Goal: Information Seeking & Learning: Learn about a topic

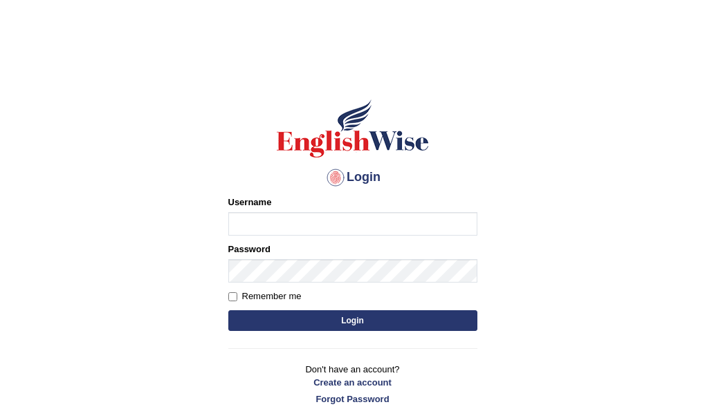
click at [280, 221] on input "Username" at bounding box center [352, 224] width 249 height 24
type input "Leticia_parramatta"
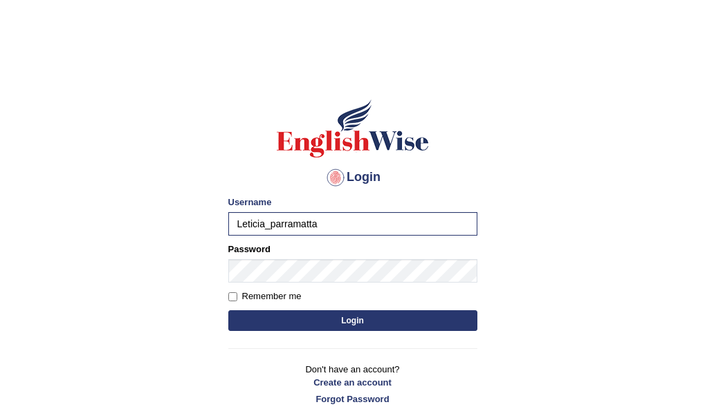
click at [301, 322] on button "Login" at bounding box center [352, 320] width 249 height 21
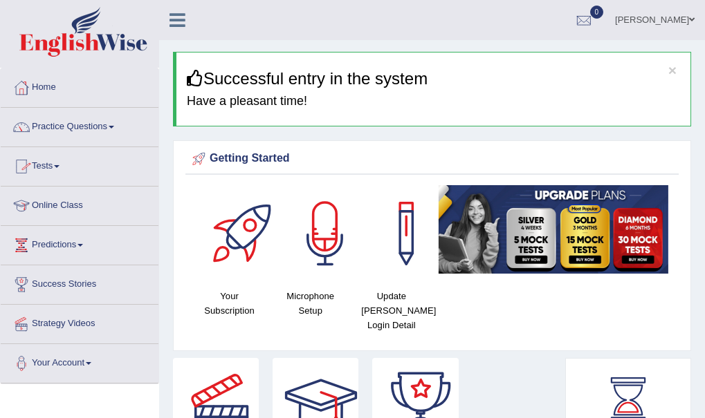
click at [70, 199] on link "Online Class" at bounding box center [80, 204] width 158 height 35
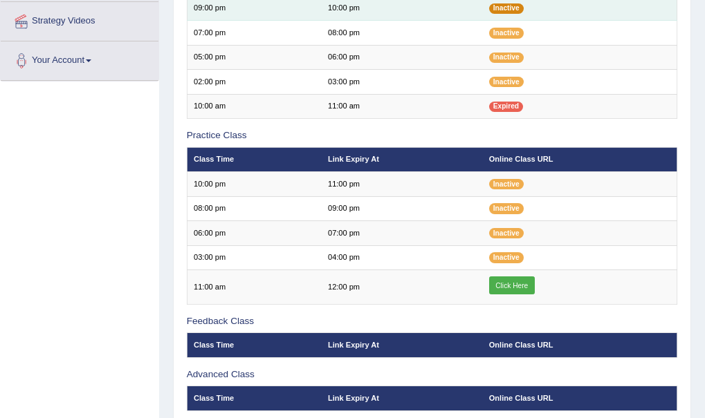
scroll to position [304, 0]
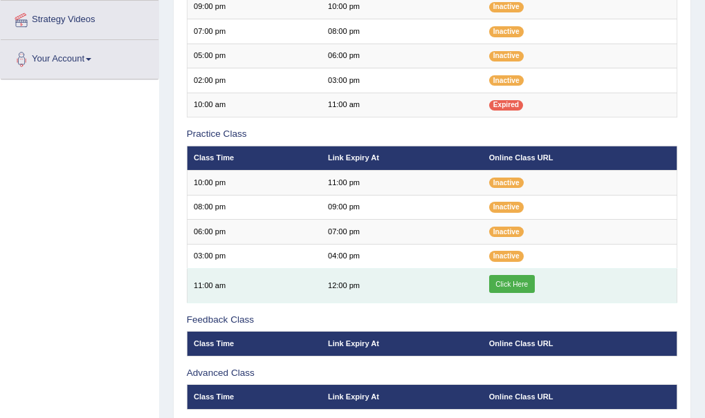
click at [515, 286] on link "Click Here" at bounding box center [512, 284] width 46 height 18
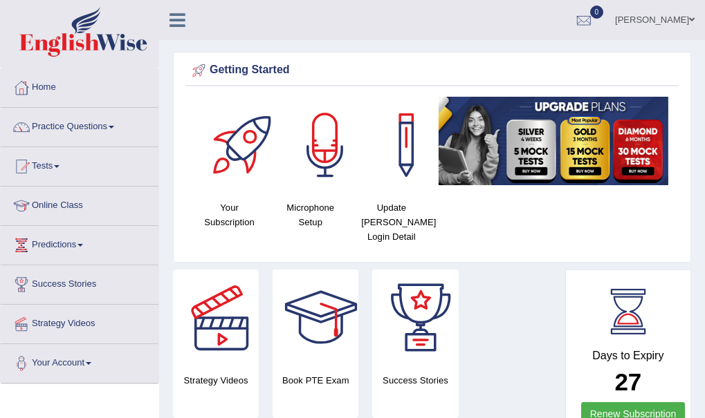
click at [68, 204] on link "Online Class" at bounding box center [80, 204] width 158 height 35
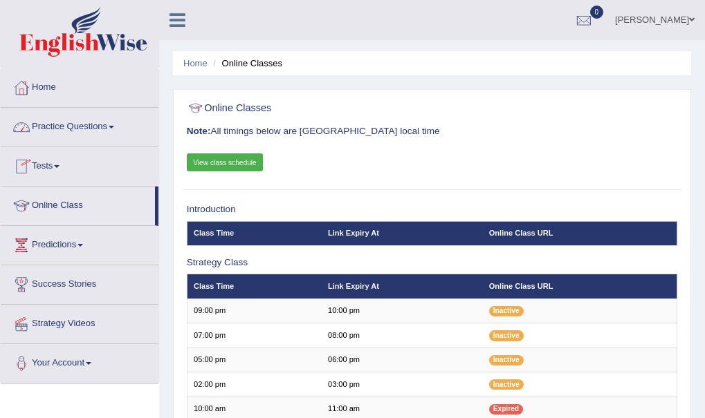
click at [93, 119] on link "Practice Questions" at bounding box center [80, 125] width 158 height 35
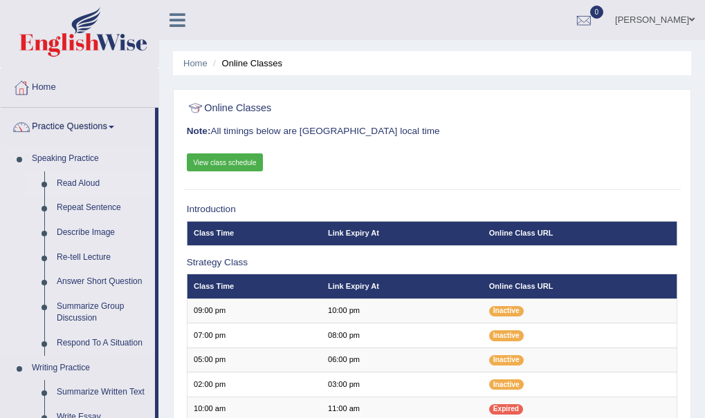
click at [74, 180] on link "Read Aloud" at bounding box center [102, 183] width 104 height 25
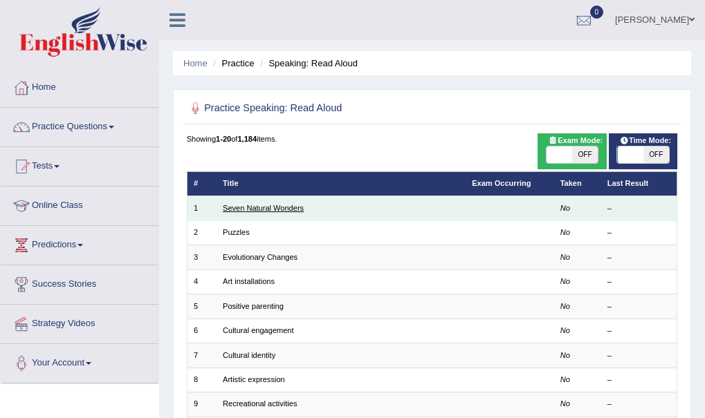
click at [252, 207] on link "Seven Natural Wonders" at bounding box center [263, 208] width 81 height 8
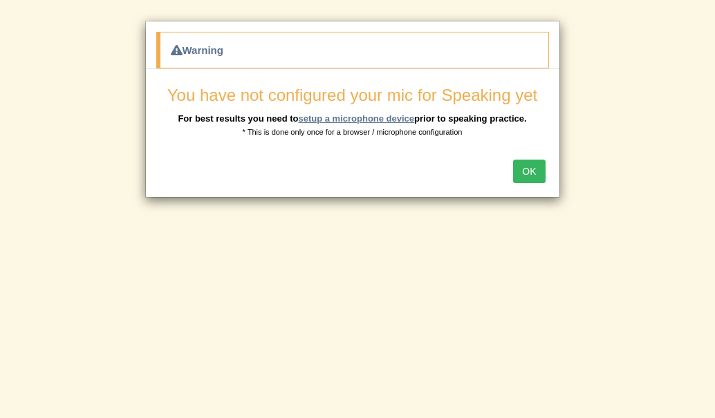
click at [374, 118] on link "setup a microphone device" at bounding box center [356, 118] width 116 height 10
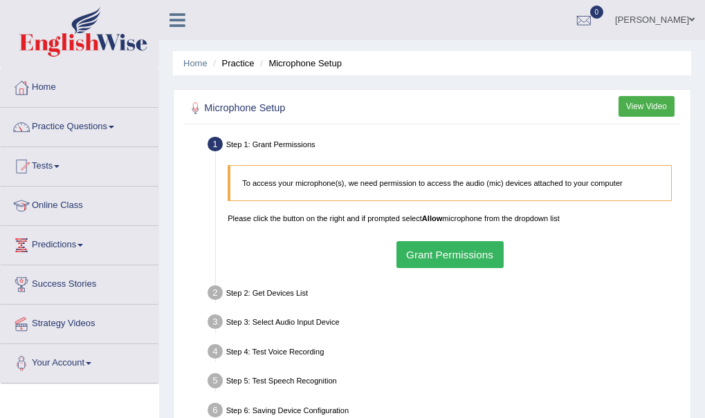
click at [443, 259] on button "Grant Permissions" at bounding box center [449, 254] width 107 height 27
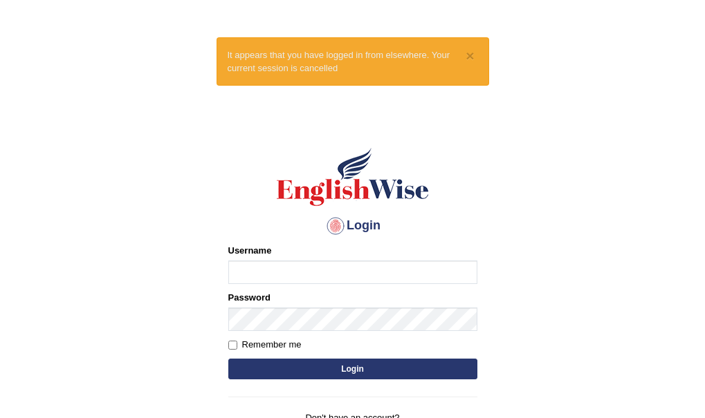
type input "Leticia_parramatta"
click at [346, 365] on button "Login" at bounding box center [352, 369] width 249 height 21
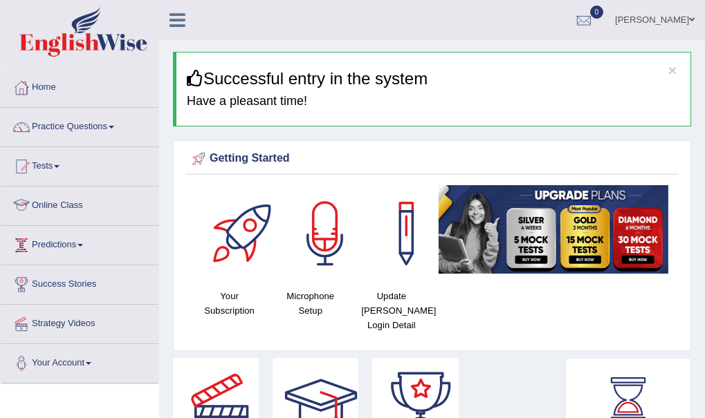
click at [54, 201] on link "Online Class" at bounding box center [80, 204] width 158 height 35
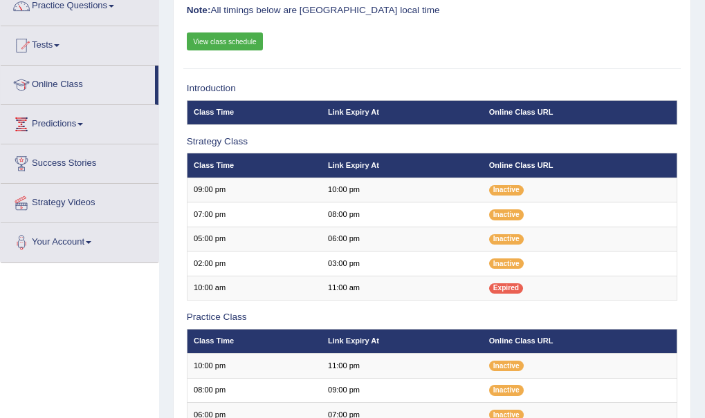
scroll to position [249, 0]
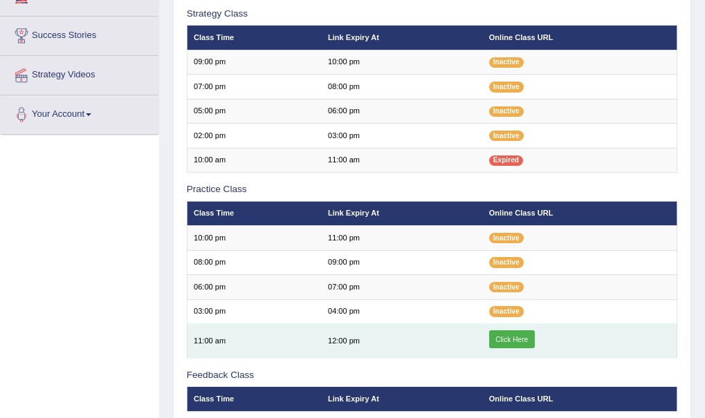
click at [507, 340] on link "Click Here" at bounding box center [512, 340] width 46 height 18
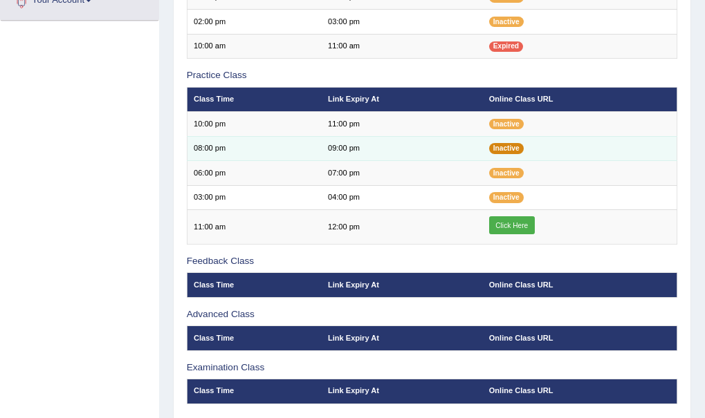
scroll to position [387, 0]
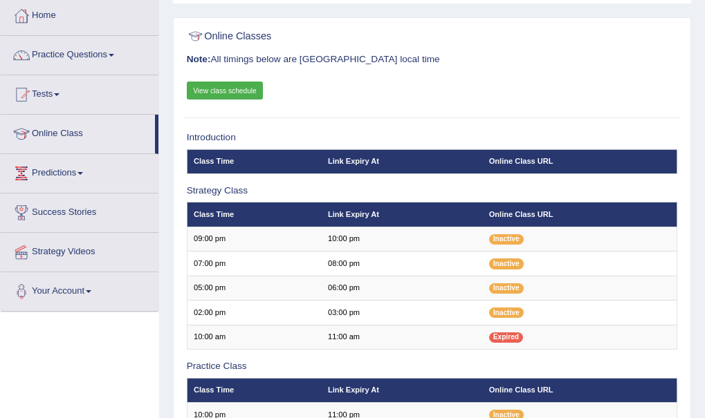
scroll to position [48, 0]
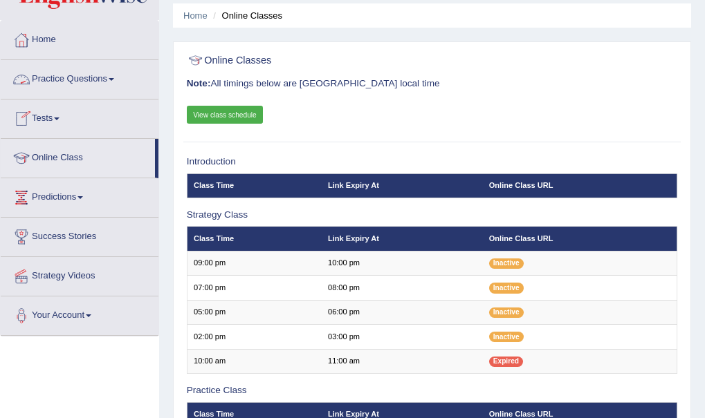
click at [107, 75] on link "Practice Questions" at bounding box center [80, 77] width 158 height 35
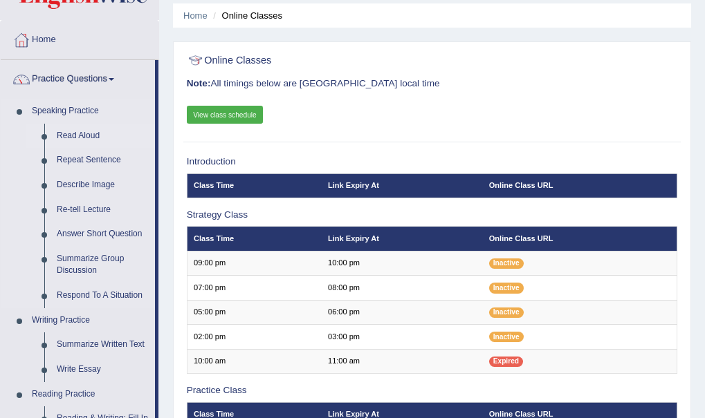
click at [75, 133] on link "Read Aloud" at bounding box center [102, 136] width 104 height 25
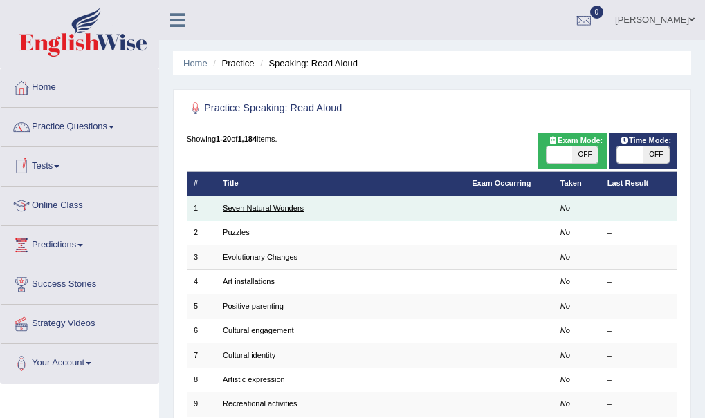
click at [266, 205] on link "Seven Natural Wonders" at bounding box center [263, 208] width 81 height 8
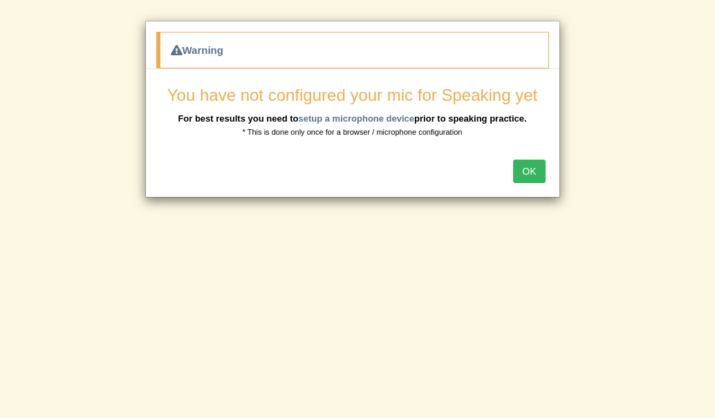
click at [532, 165] on button "OK" at bounding box center [529, 172] width 32 height 24
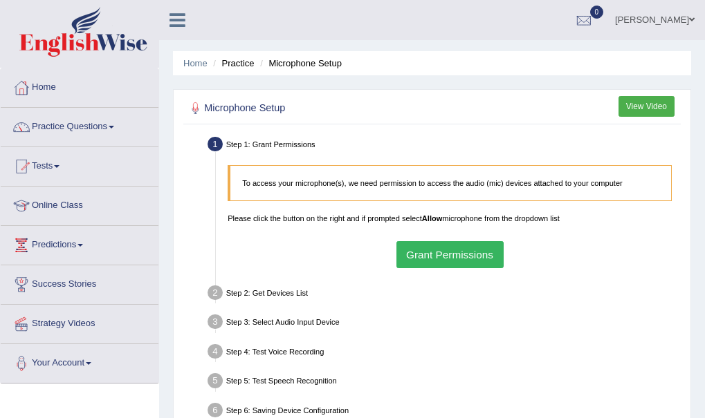
click at [461, 257] on button "Grant Permissions" at bounding box center [449, 254] width 107 height 27
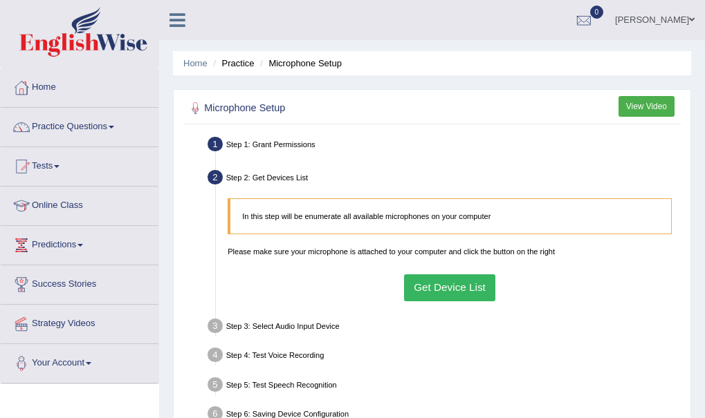
click at [447, 283] on button "Get Device List" at bounding box center [450, 288] width 92 height 27
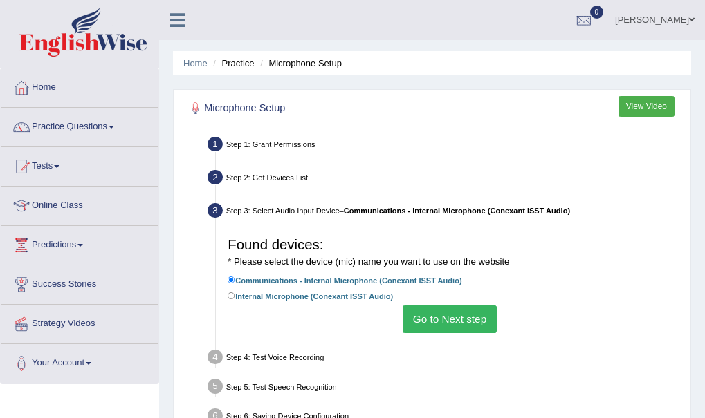
click at [445, 319] on button "Go to Next step" at bounding box center [448, 319] width 93 height 27
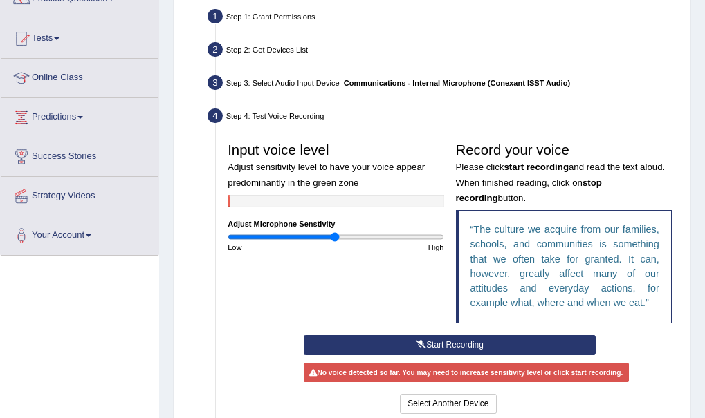
scroll to position [138, 0]
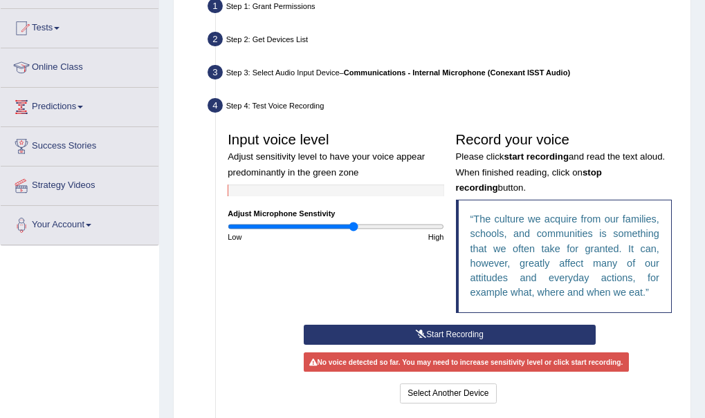
click at [353, 224] on input "range" at bounding box center [336, 227] width 216 height 10
click at [438, 331] on button "Start Recording" at bounding box center [450, 335] width 292 height 20
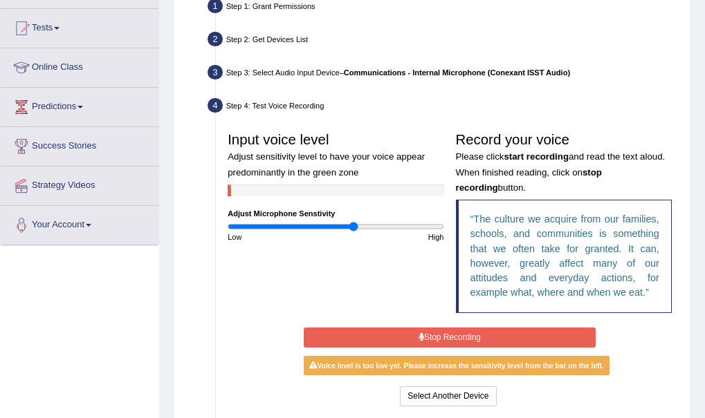
click at [438, 331] on button "Stop Recording" at bounding box center [450, 338] width 292 height 20
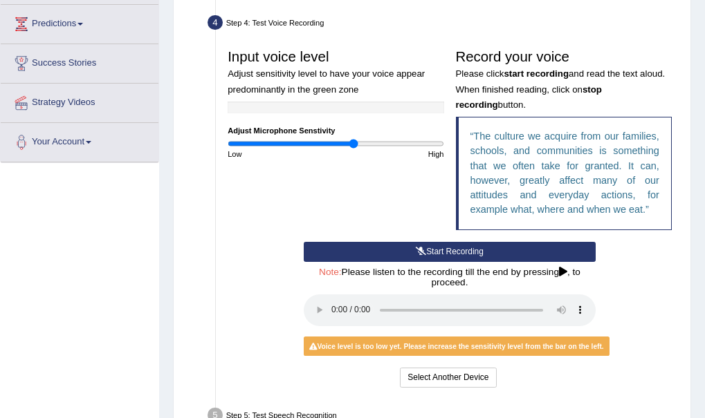
scroll to position [249, 0]
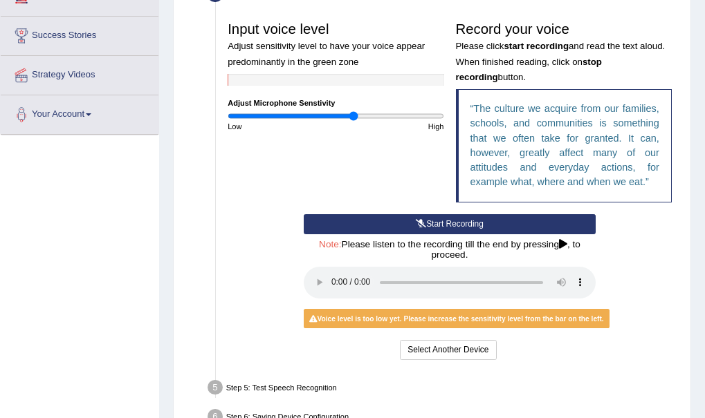
click at [375, 109] on div "Input voice level Adjust sensitivity level to have your voice appear predominan…" at bounding box center [336, 73] width 228 height 117
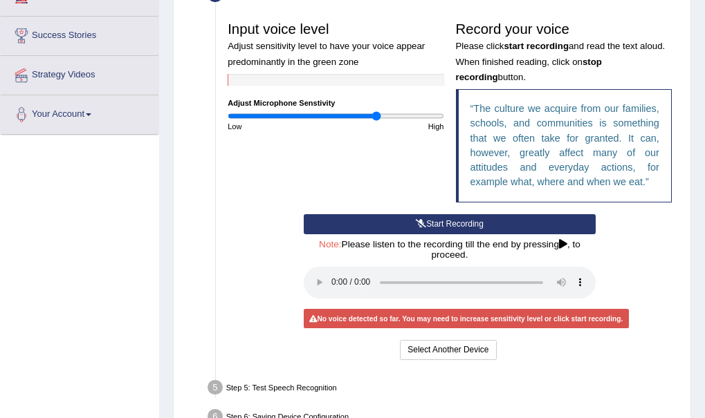
type input "1.4"
click at [377, 115] on input "range" at bounding box center [336, 116] width 216 height 10
click at [440, 222] on button "Start Recording" at bounding box center [450, 224] width 292 height 20
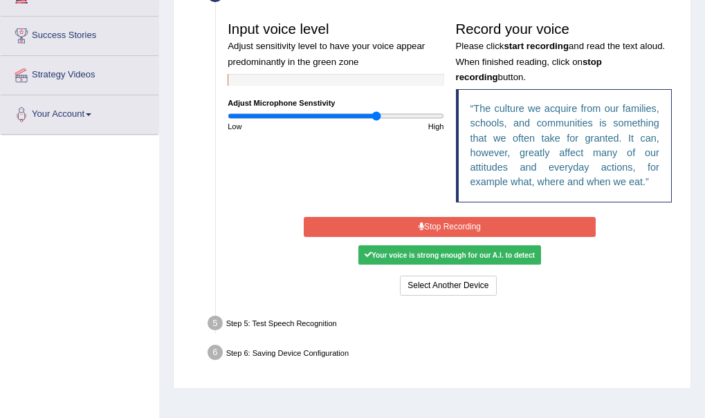
click at [448, 225] on button "Stop Recording" at bounding box center [450, 227] width 292 height 20
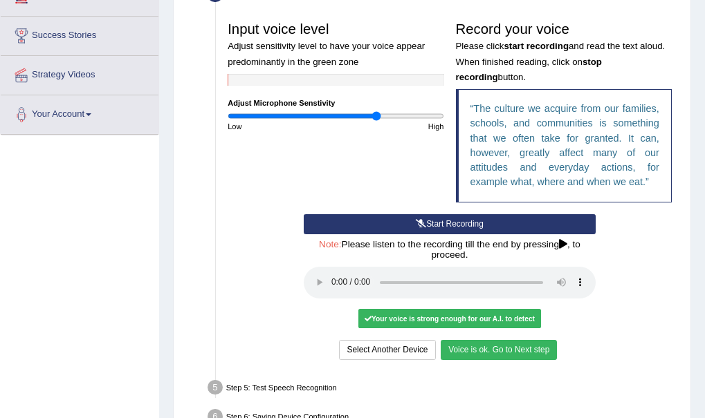
click at [503, 347] on button "Voice is ok. Go to Next step" at bounding box center [498, 350] width 116 height 20
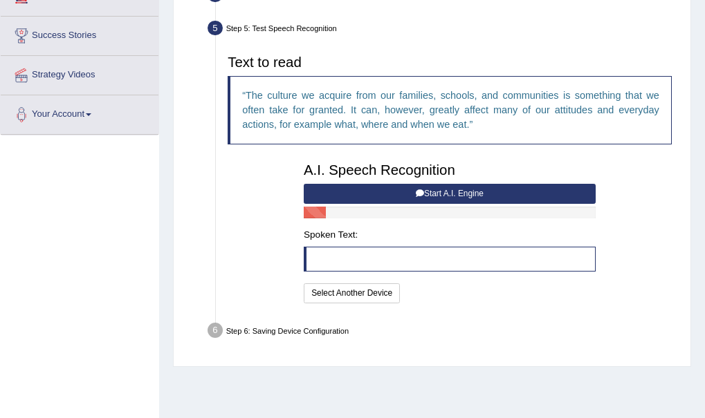
click at [444, 189] on button "Start A.I. Engine" at bounding box center [450, 194] width 292 height 20
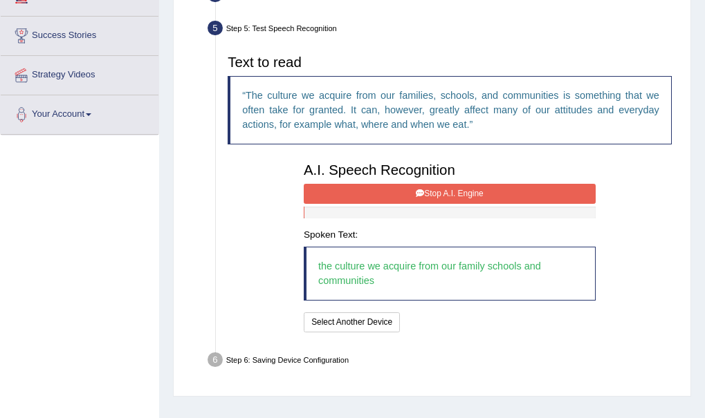
click at [436, 193] on button "Stop A.I. Engine" at bounding box center [450, 194] width 292 height 20
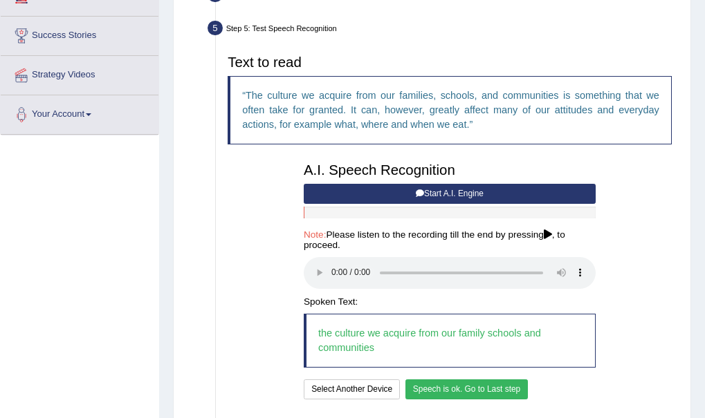
click at [454, 386] on button "Speech is ok. Go to Last step" at bounding box center [466, 390] width 123 height 20
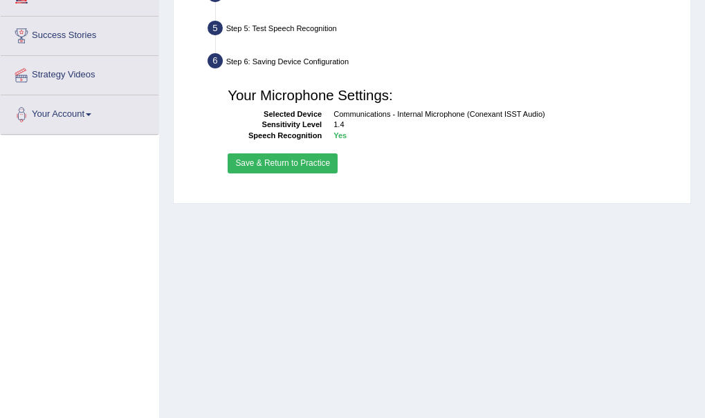
click at [263, 159] on button "Save & Return to Practice" at bounding box center [283, 164] width 110 height 20
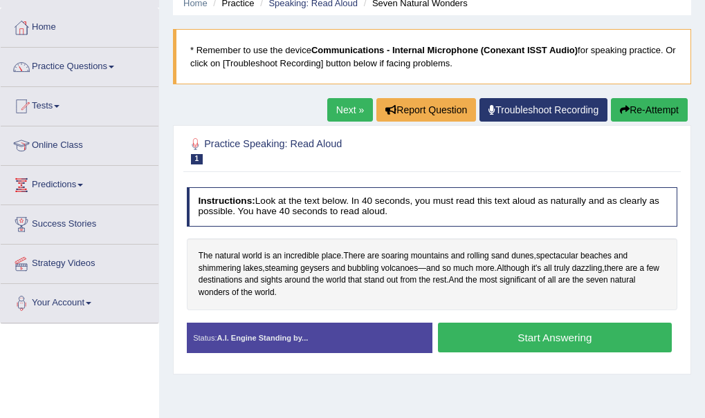
scroll to position [83, 0]
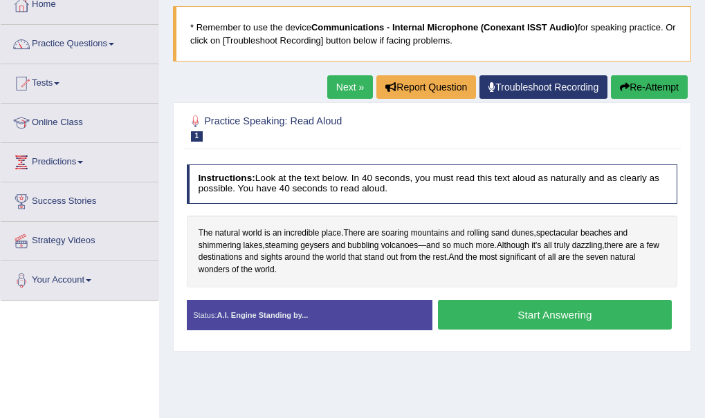
click at [532, 313] on button "Start Answering" at bounding box center [555, 315] width 234 height 30
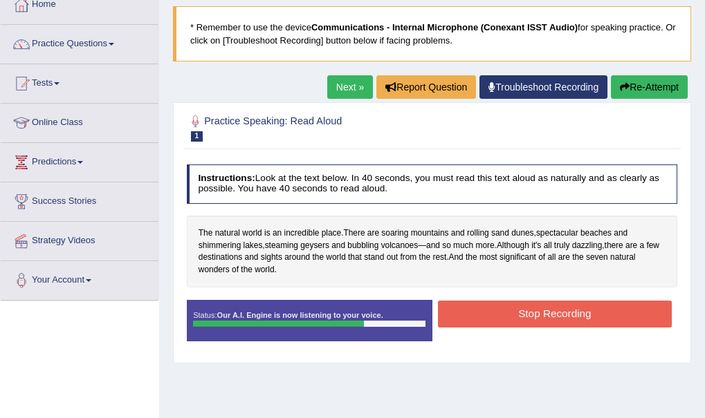
click at [532, 313] on button "Stop Recording" at bounding box center [555, 314] width 234 height 27
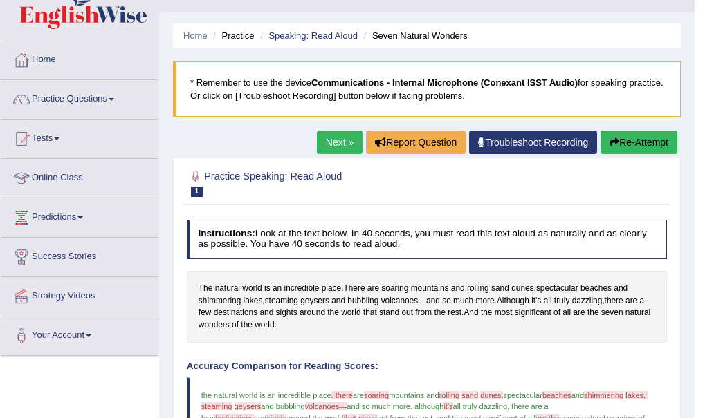
scroll to position [27, 0]
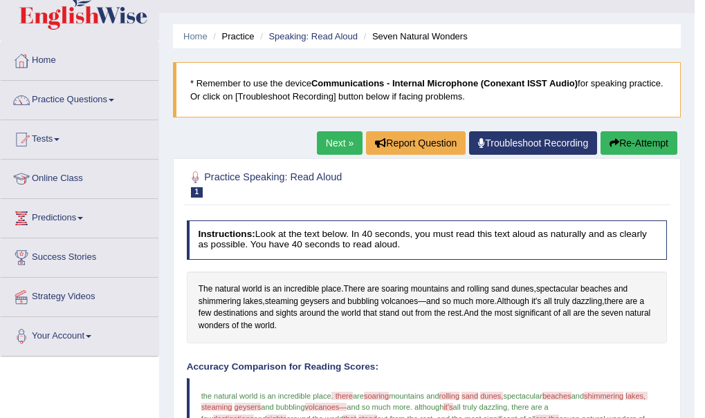
click at [639, 138] on button "Re-Attempt" at bounding box center [638, 143] width 77 height 24
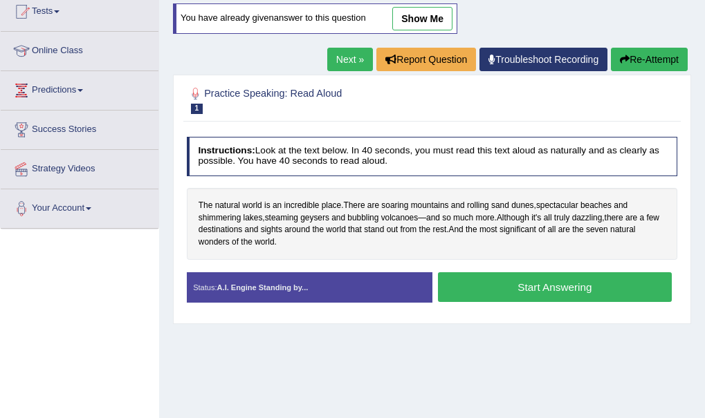
scroll to position [165, 0]
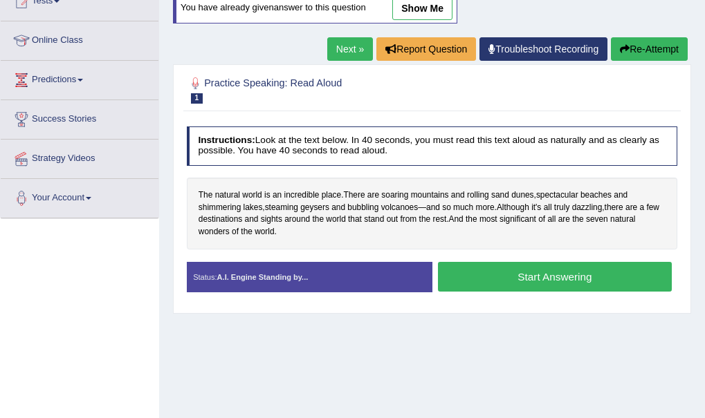
click at [548, 277] on button "Start Answering" at bounding box center [555, 277] width 234 height 30
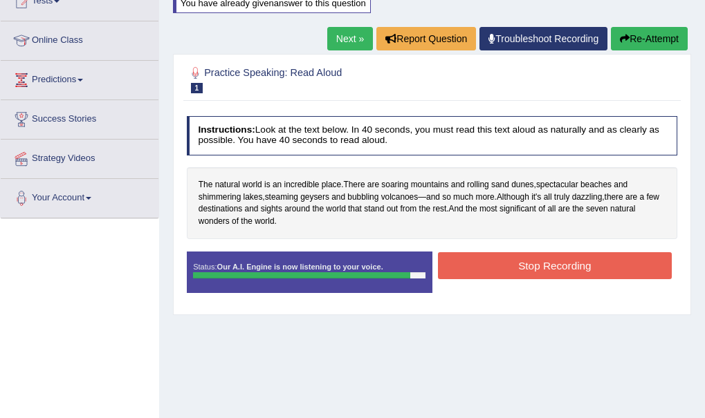
click at [564, 263] on button "Stop Recording" at bounding box center [555, 265] width 234 height 27
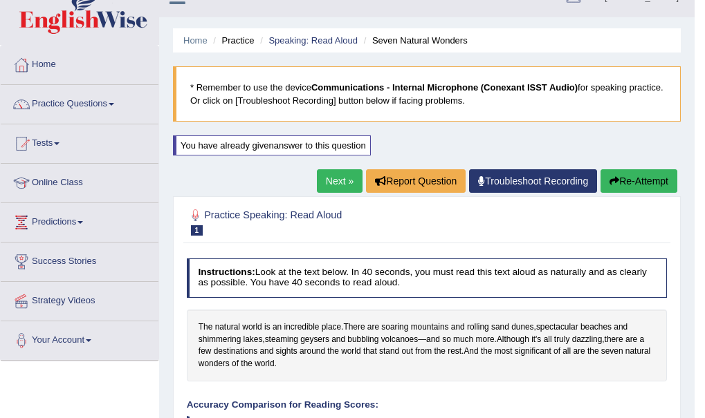
scroll to position [0, 0]
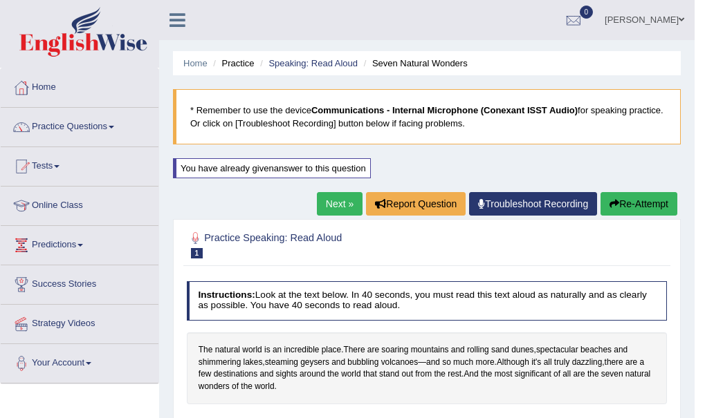
click at [649, 205] on button "Re-Attempt" at bounding box center [638, 204] width 77 height 24
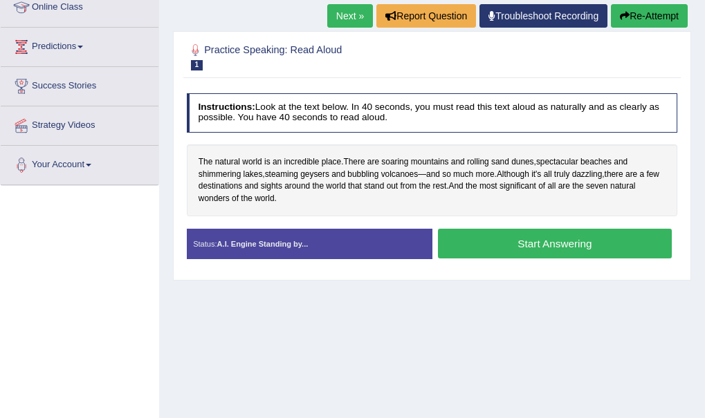
scroll to position [197, 0]
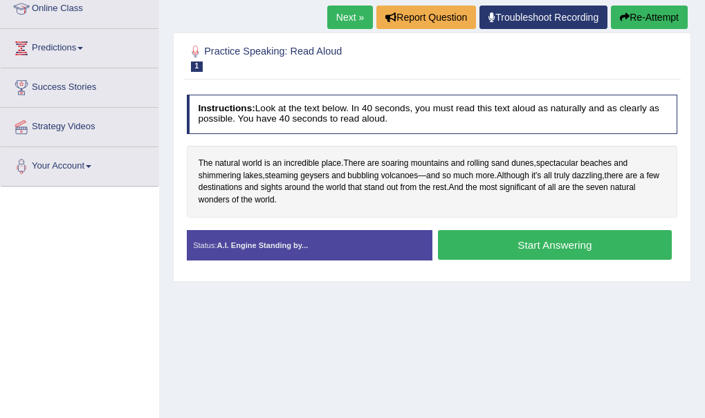
click at [586, 243] on button "Start Answering" at bounding box center [555, 245] width 234 height 30
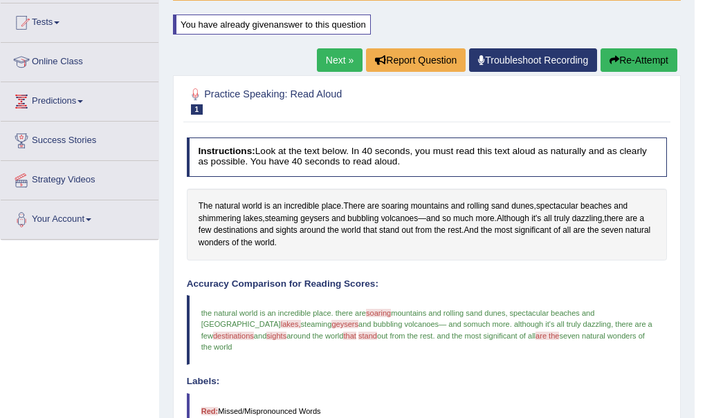
scroll to position [116, 0]
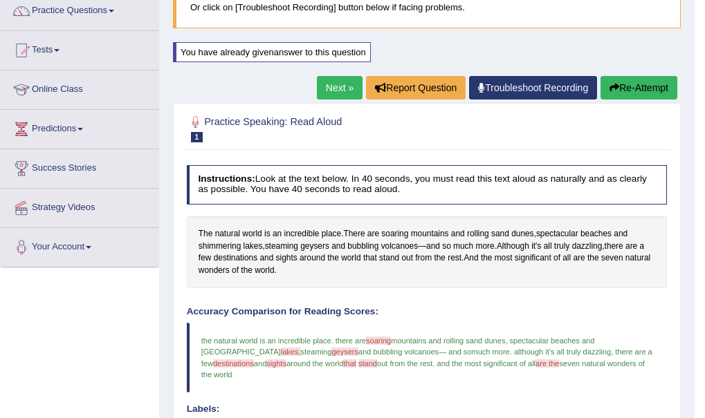
click at [643, 87] on button "Re-Attempt" at bounding box center [638, 88] width 77 height 24
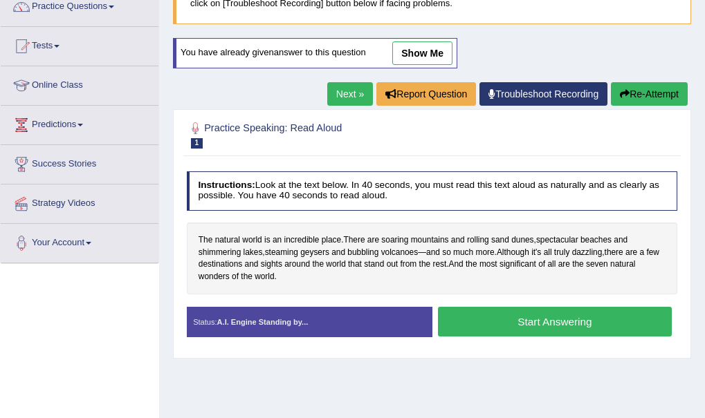
click at [519, 321] on button "Start Answering" at bounding box center [555, 322] width 234 height 30
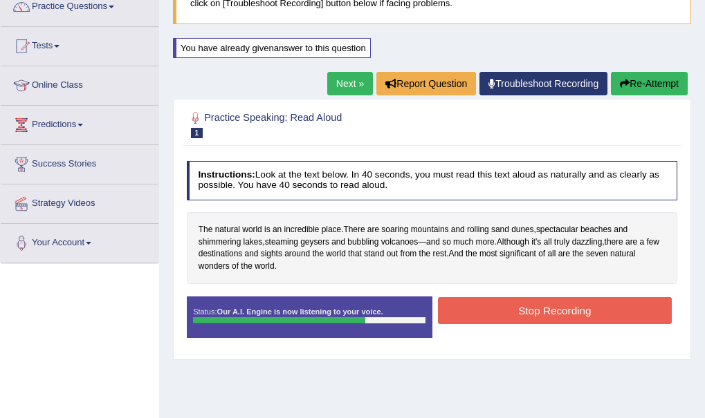
click at [519, 321] on button "Stop Recording" at bounding box center [555, 310] width 234 height 27
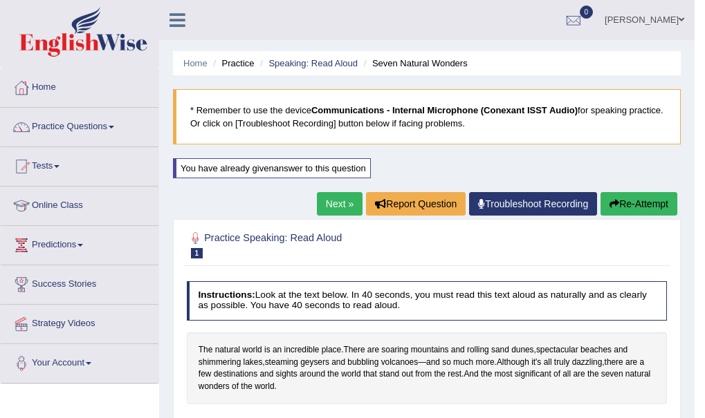
click at [645, 193] on button "Re-Attempt" at bounding box center [638, 204] width 77 height 24
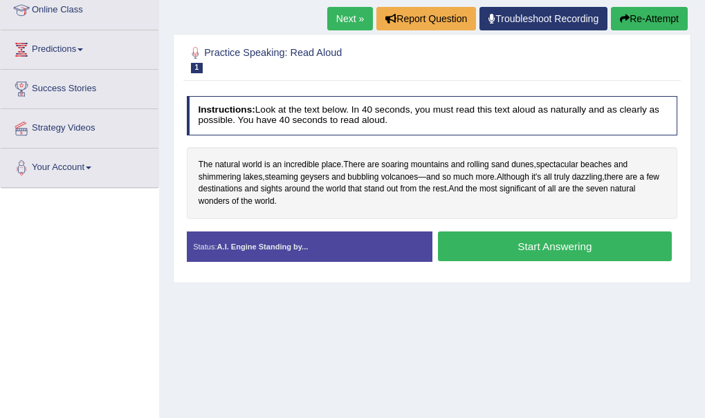
scroll to position [194, 0]
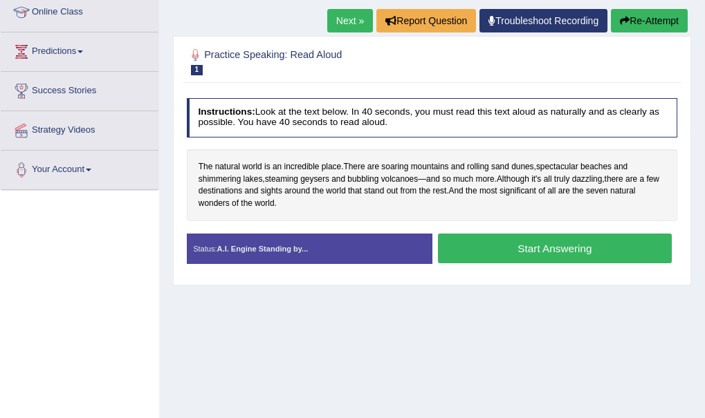
click at [513, 248] on button "Start Answering" at bounding box center [555, 249] width 234 height 30
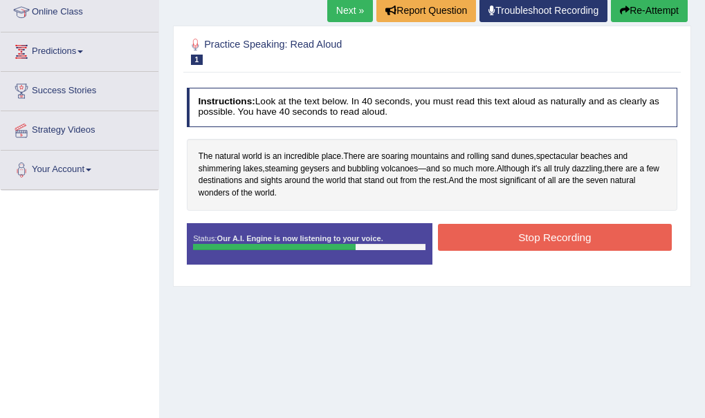
click at [513, 248] on button "Stop Recording" at bounding box center [555, 237] width 234 height 27
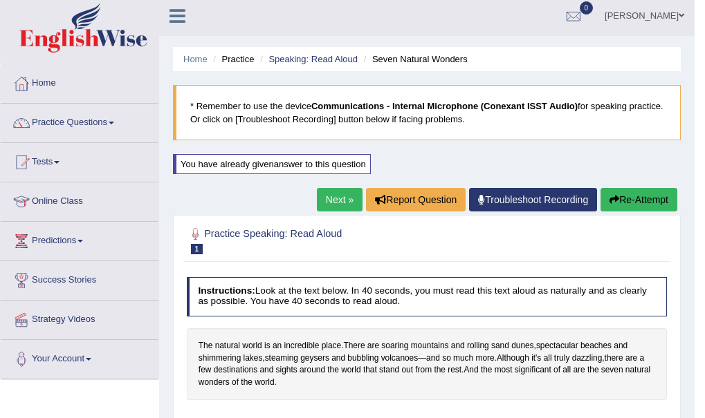
scroll to position [0, 0]
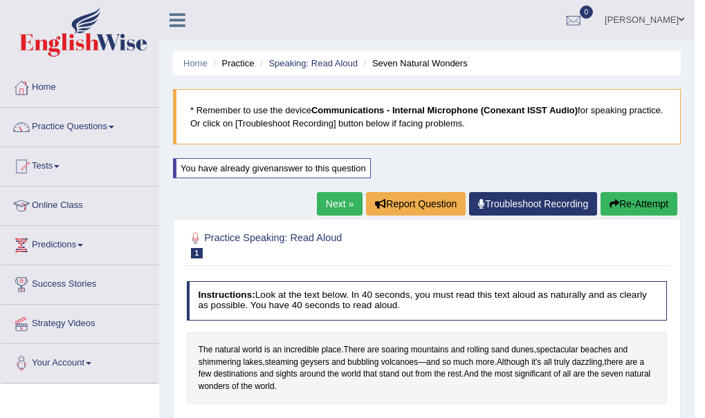
click at [341, 195] on link "Next »" at bounding box center [340, 204] width 46 height 24
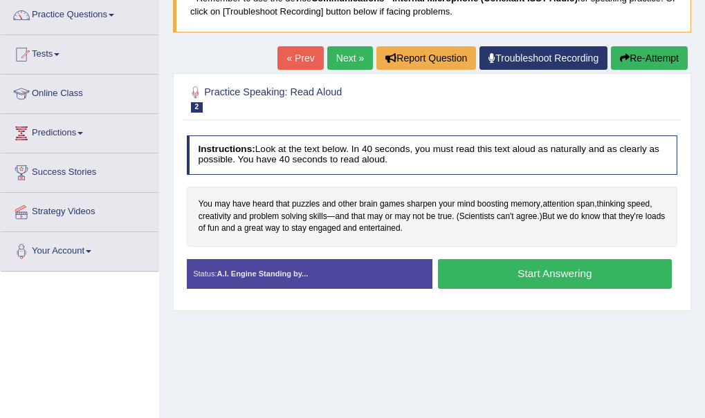
scroll to position [138, 0]
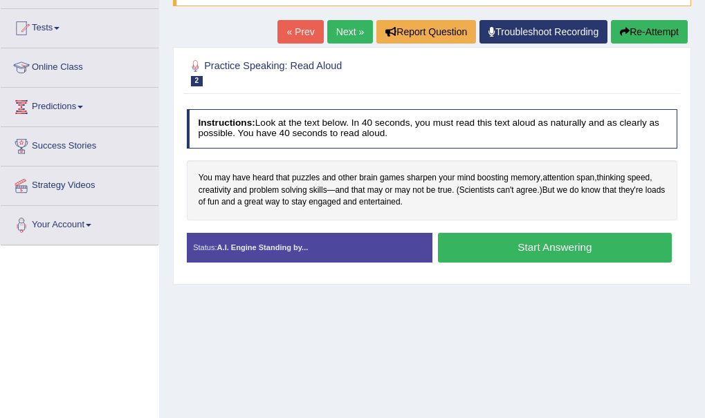
click at [490, 250] on button "Start Answering" at bounding box center [555, 248] width 234 height 30
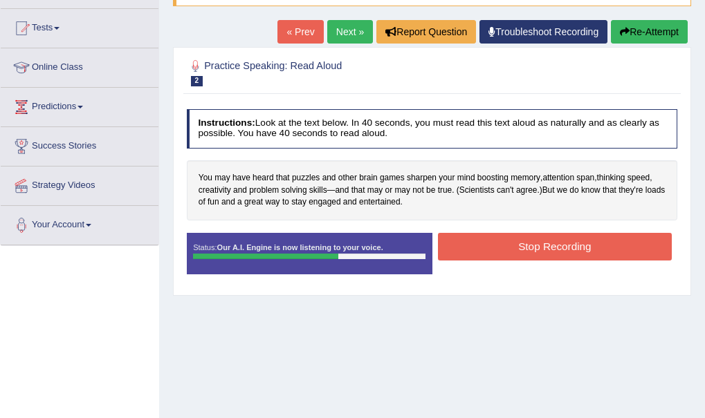
click at [490, 250] on button "Stop Recording" at bounding box center [555, 246] width 234 height 27
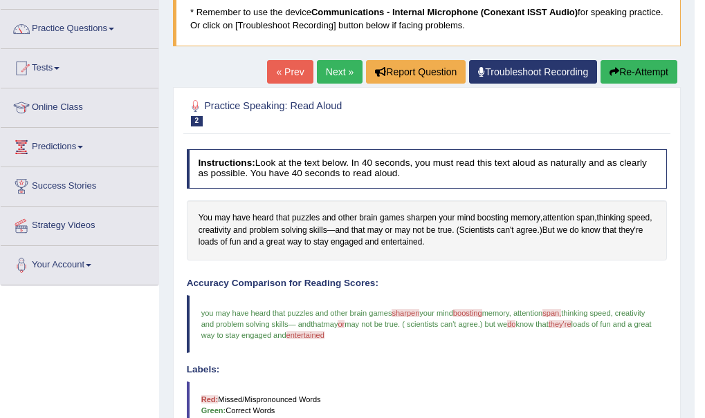
scroll to position [15, 0]
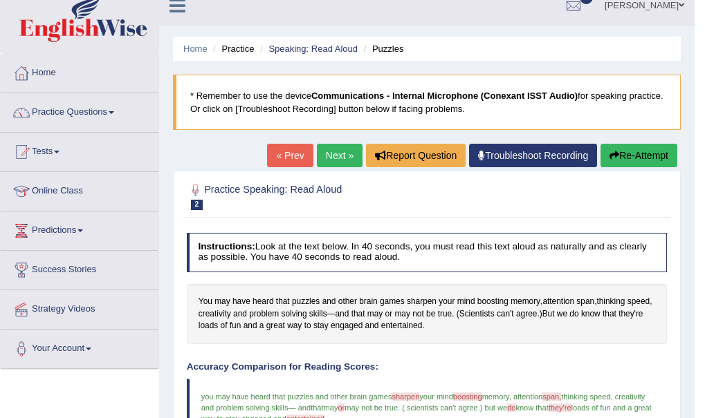
click at [626, 147] on button "Re-Attempt" at bounding box center [638, 156] width 77 height 24
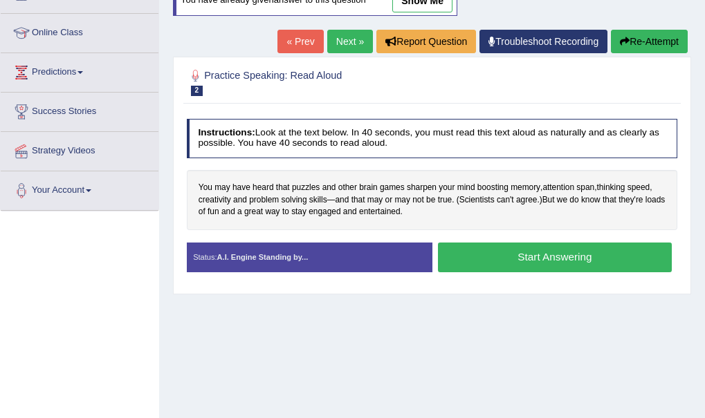
scroll to position [180, 0]
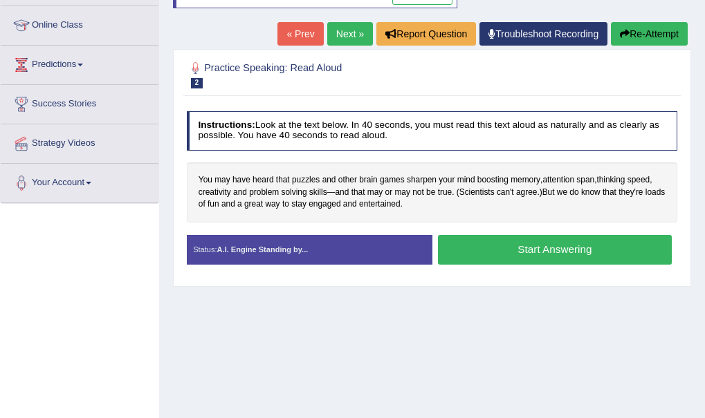
click at [522, 243] on button "Start Answering" at bounding box center [555, 250] width 234 height 30
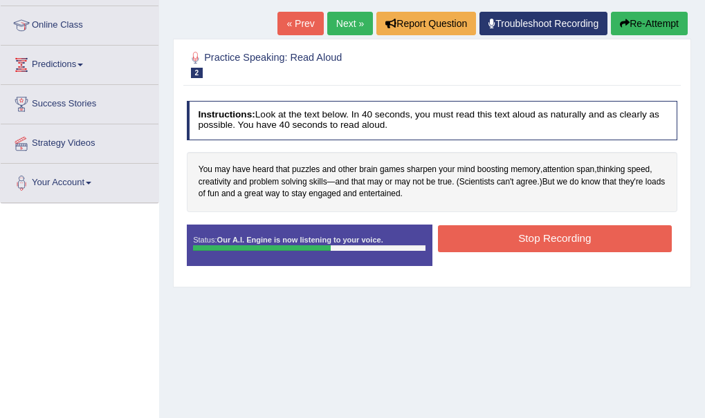
click at [522, 243] on button "Stop Recording" at bounding box center [555, 238] width 234 height 27
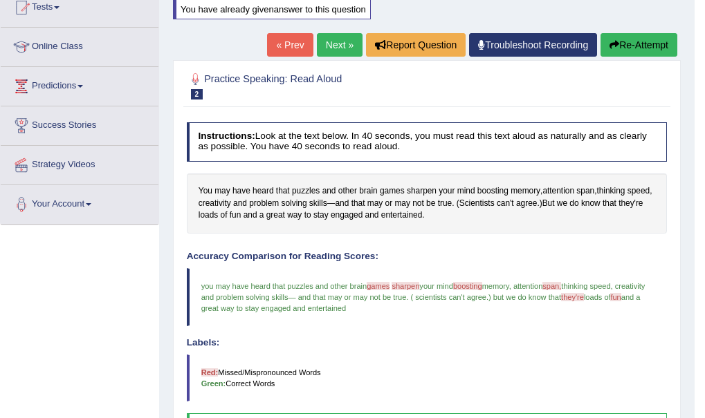
scroll to position [131, 0]
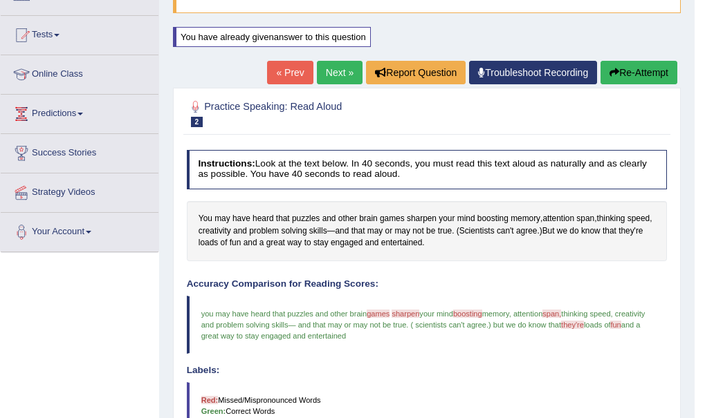
click at [656, 77] on button "Re-Attempt" at bounding box center [638, 73] width 77 height 24
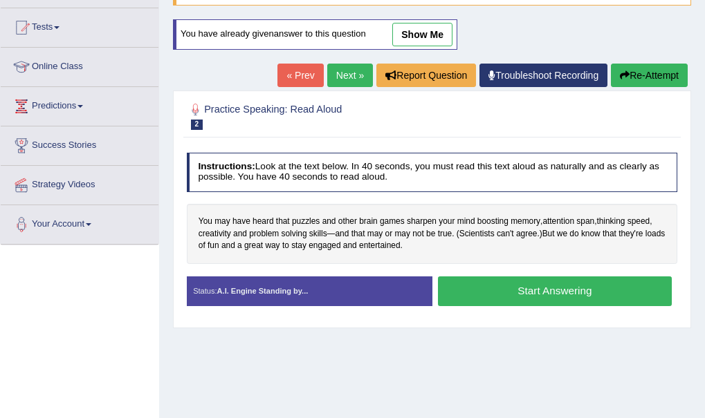
scroll to position [131, 0]
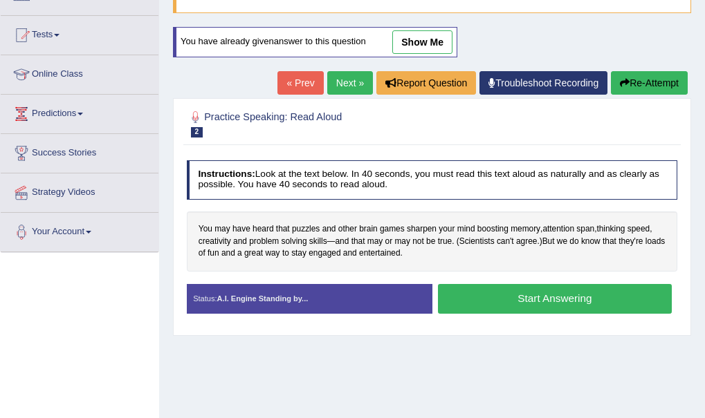
click at [521, 296] on button "Start Answering" at bounding box center [555, 299] width 234 height 30
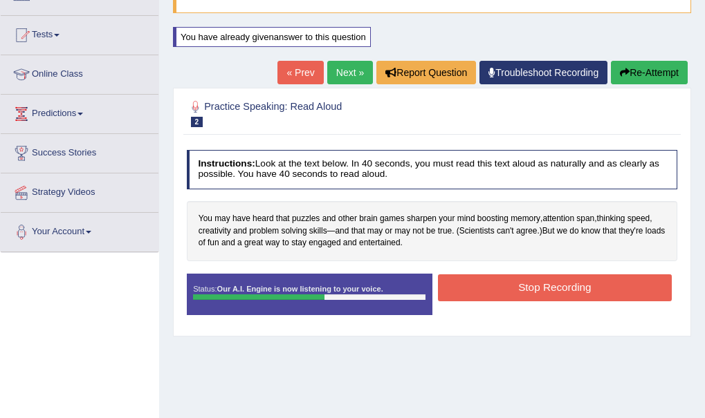
click at [521, 296] on button "Stop Recording" at bounding box center [555, 288] width 234 height 27
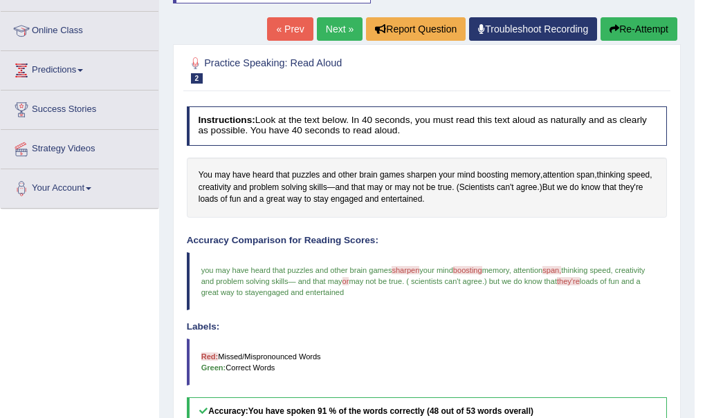
scroll to position [159, 0]
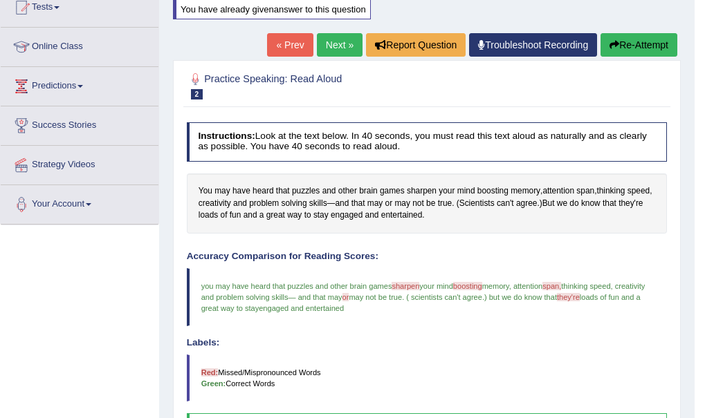
click at [624, 42] on button "Re-Attempt" at bounding box center [638, 45] width 77 height 24
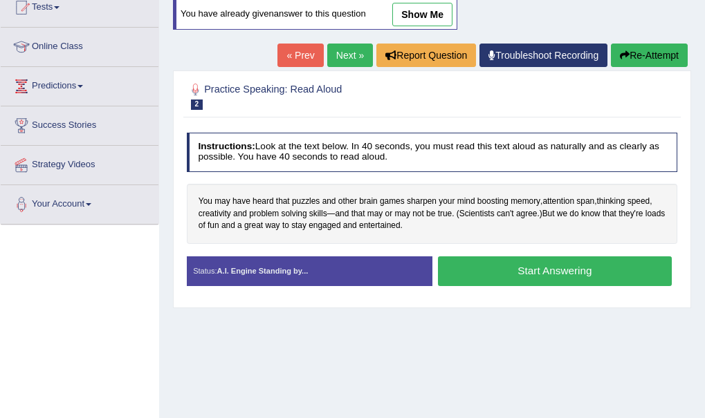
click at [568, 273] on button "Start Answering" at bounding box center [555, 272] width 234 height 30
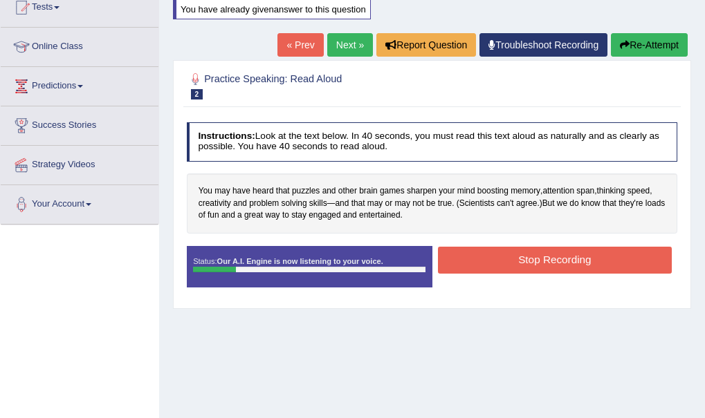
click at [629, 33] on button "Re-Attempt" at bounding box center [649, 45] width 77 height 24
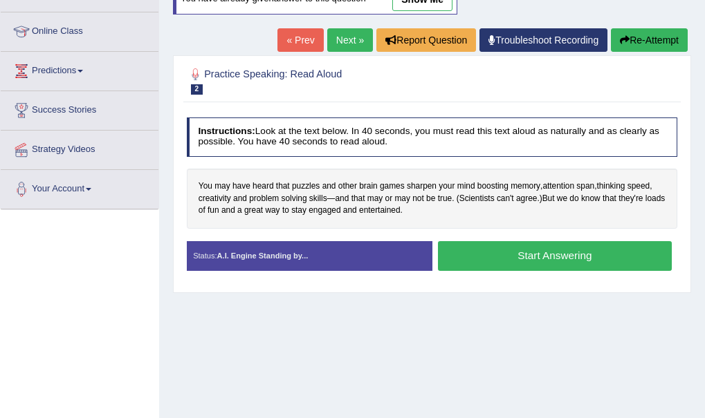
scroll to position [159, 0]
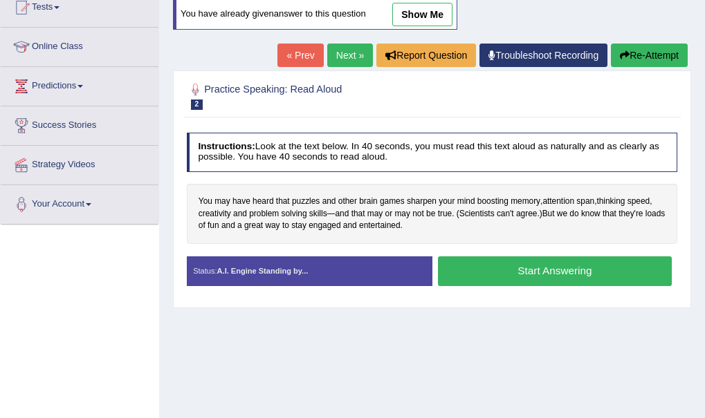
click at [523, 273] on button "Start Answering" at bounding box center [555, 272] width 234 height 30
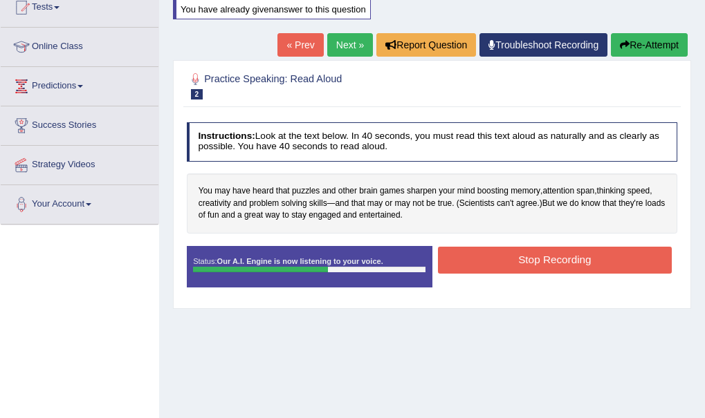
click at [523, 266] on button "Stop Recording" at bounding box center [555, 260] width 234 height 27
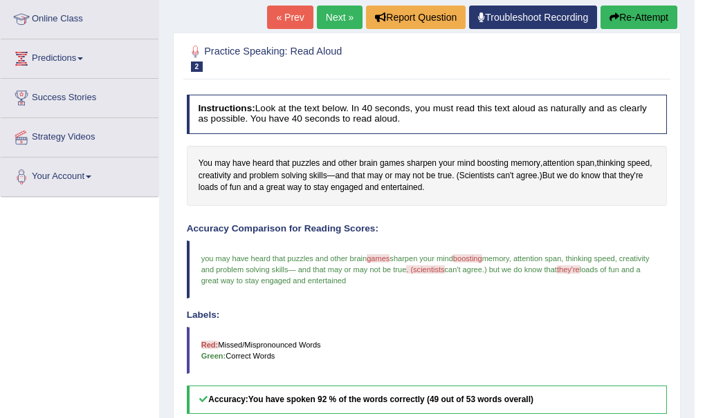
scroll to position [131, 0]
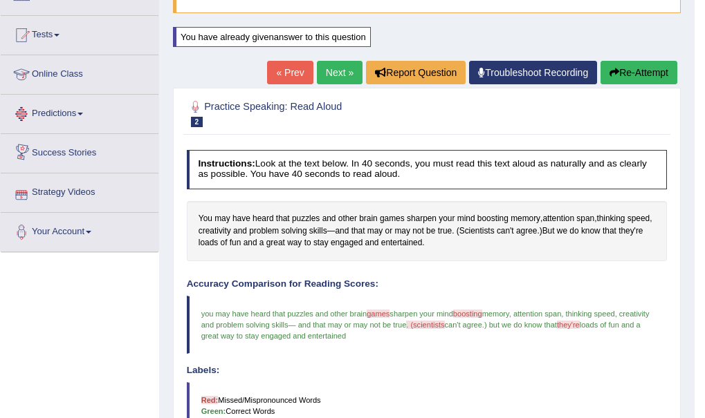
click at [333, 69] on link "Next »" at bounding box center [340, 73] width 46 height 24
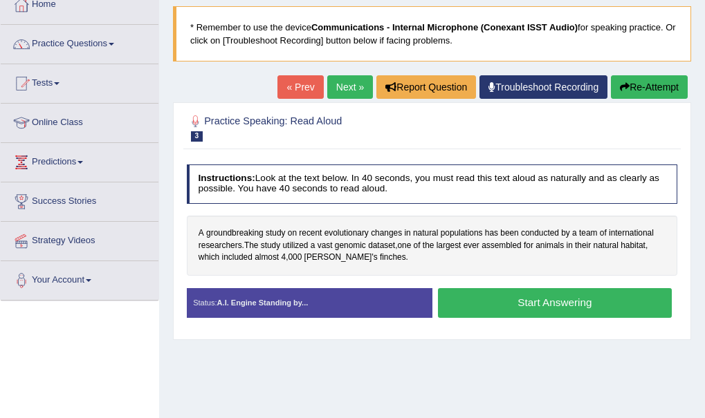
scroll to position [111, 0]
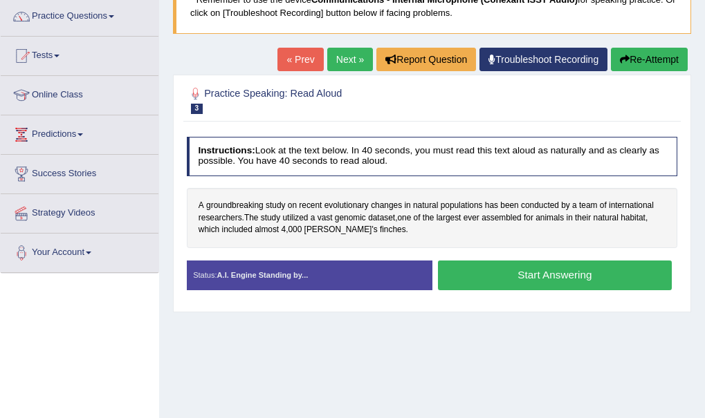
click at [532, 276] on button "Start Answering" at bounding box center [555, 276] width 234 height 30
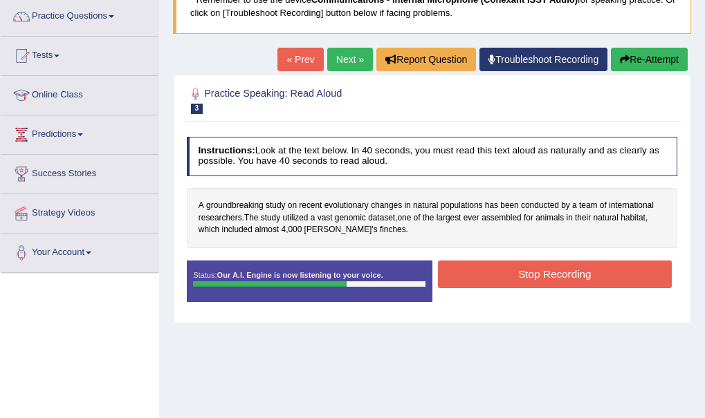
click at [532, 276] on button "Stop Recording" at bounding box center [555, 274] width 234 height 27
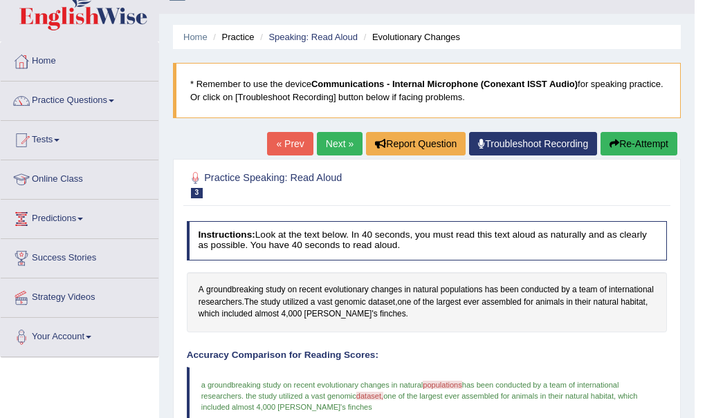
scroll to position [28, 0]
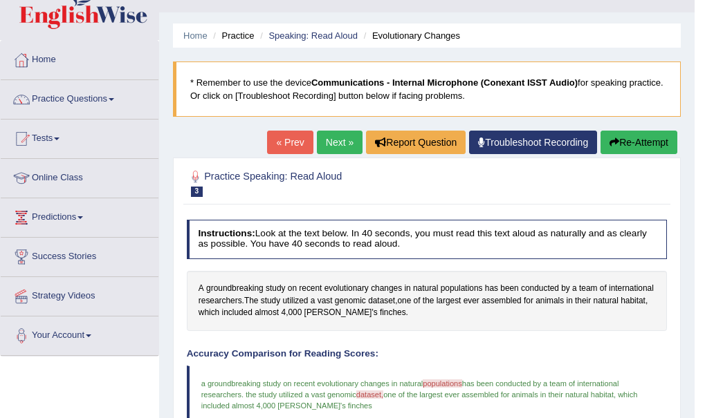
click at [628, 146] on button "Re-Attempt" at bounding box center [638, 143] width 77 height 24
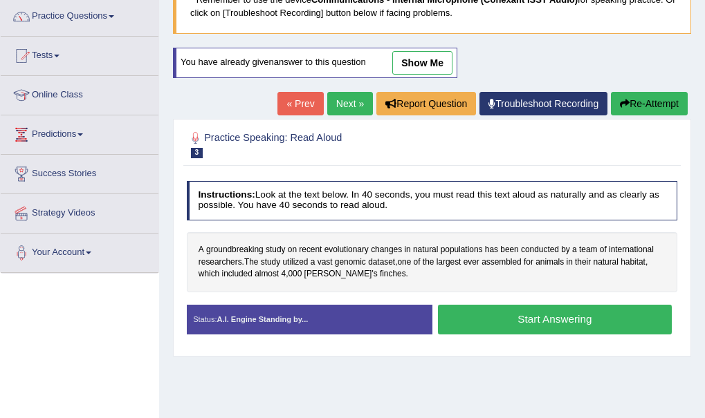
scroll to position [138, 0]
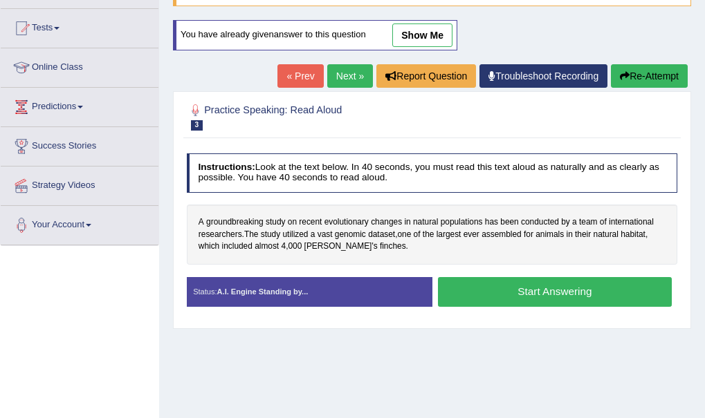
click at [555, 294] on button "Start Answering" at bounding box center [555, 292] width 234 height 30
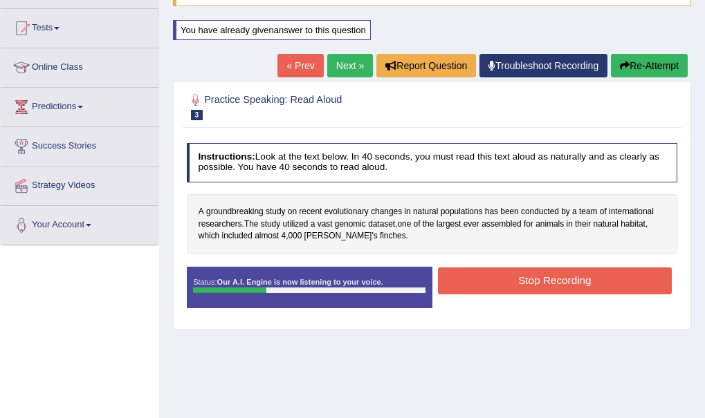
click at [636, 63] on button "Re-Attempt" at bounding box center [649, 66] width 77 height 24
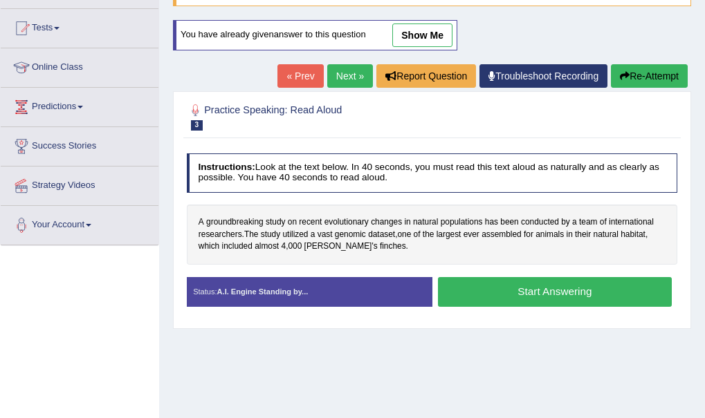
click at [526, 290] on button "Start Answering" at bounding box center [555, 292] width 234 height 30
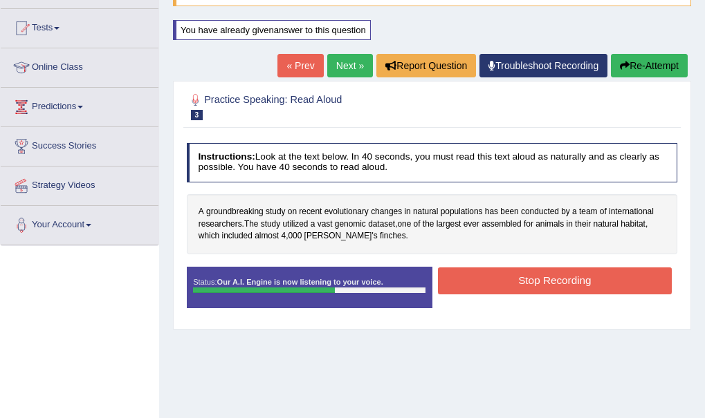
click at [526, 290] on button "Stop Recording" at bounding box center [555, 281] width 234 height 27
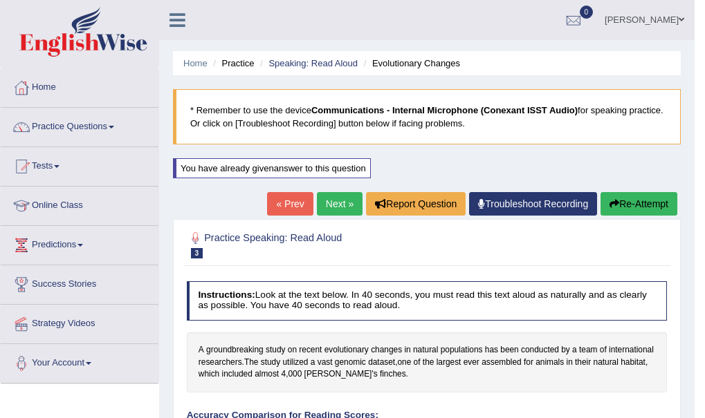
click at [653, 205] on button "Re-Attempt" at bounding box center [638, 204] width 77 height 24
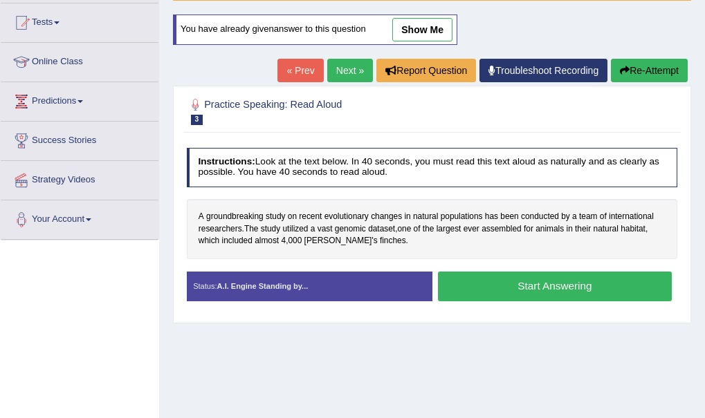
scroll to position [166, 0]
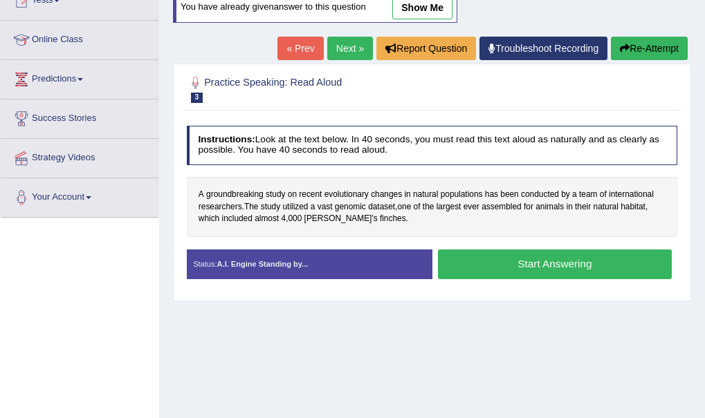
click at [555, 262] on button "Start Answering" at bounding box center [555, 265] width 234 height 30
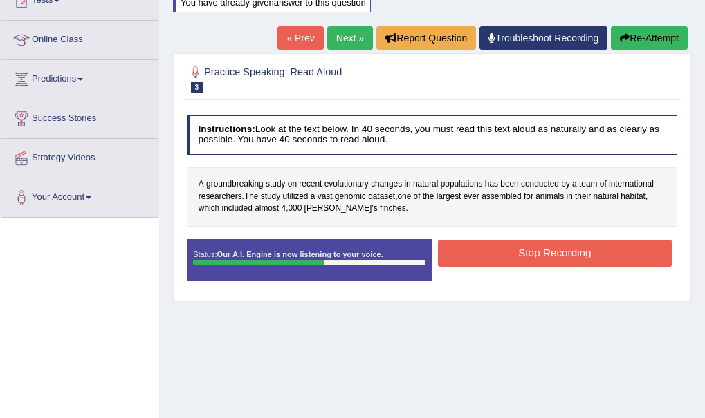
click at [555, 262] on button "Stop Recording" at bounding box center [555, 253] width 234 height 27
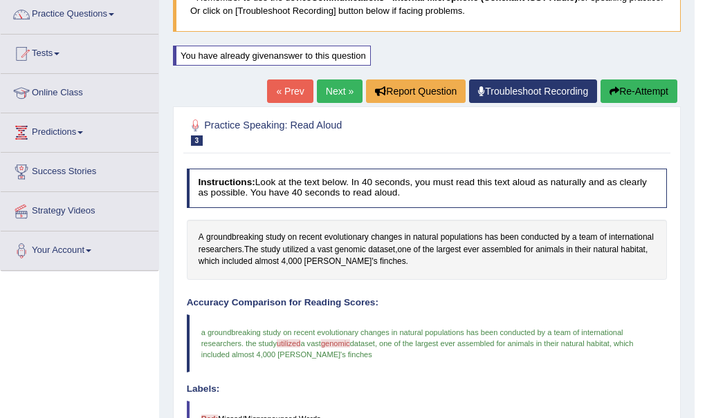
scroll to position [21, 0]
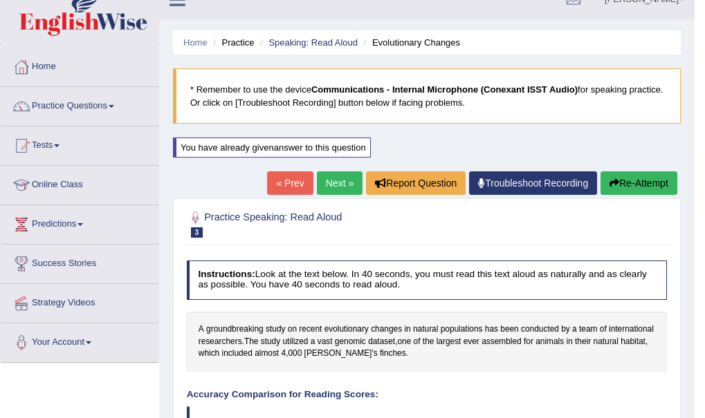
click at [328, 185] on link "Next »" at bounding box center [340, 183] width 46 height 24
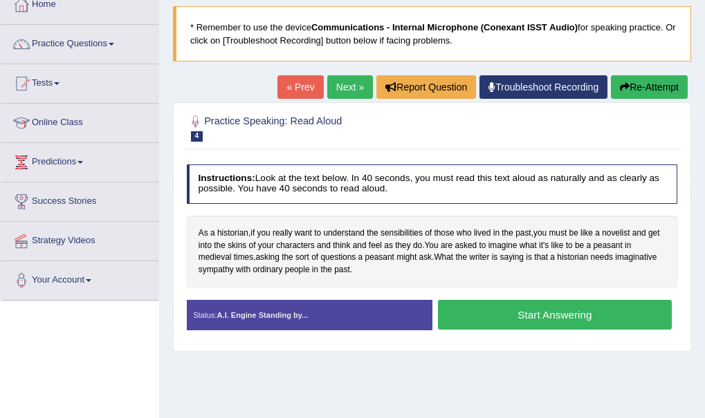
scroll to position [111, 0]
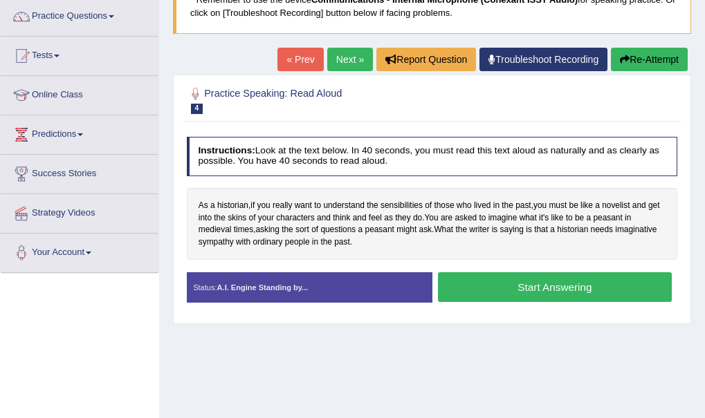
click at [542, 288] on button "Start Answering" at bounding box center [555, 287] width 234 height 30
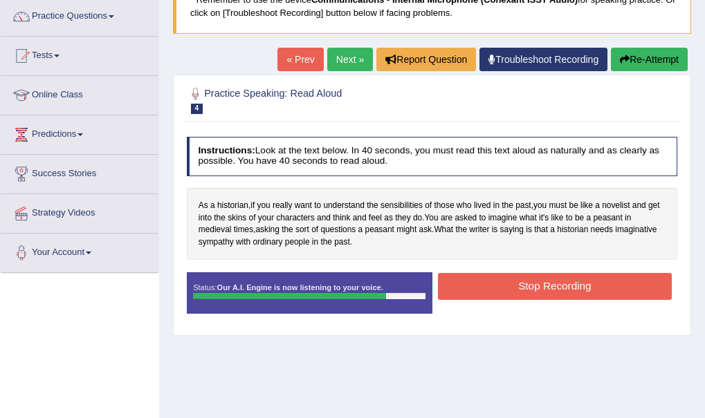
click at [542, 288] on button "Stop Recording" at bounding box center [555, 286] width 234 height 27
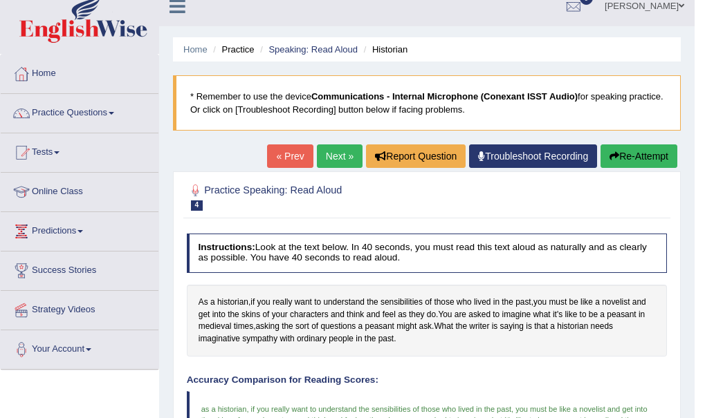
scroll to position [10, 0]
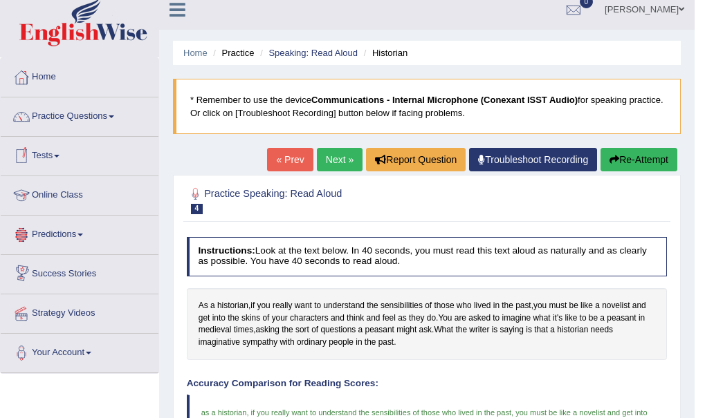
click at [328, 154] on link "Next »" at bounding box center [340, 160] width 46 height 24
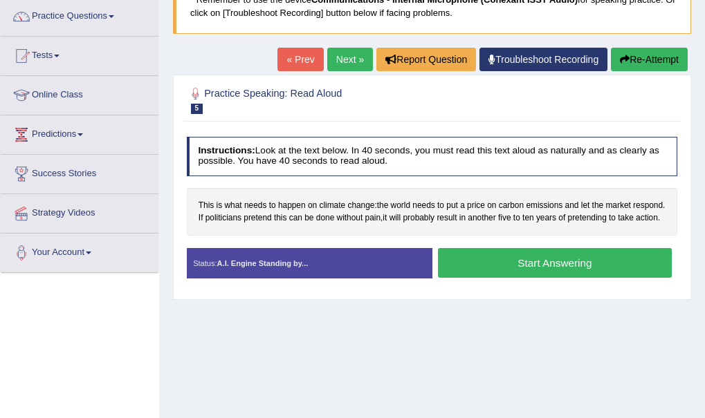
scroll to position [138, 0]
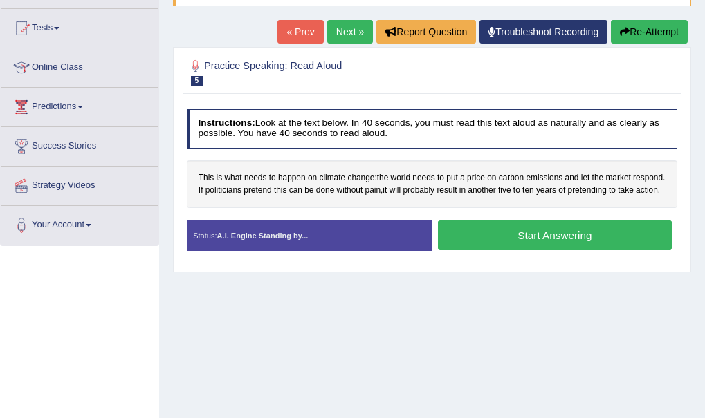
click at [548, 245] on button "Start Answering" at bounding box center [555, 236] width 234 height 30
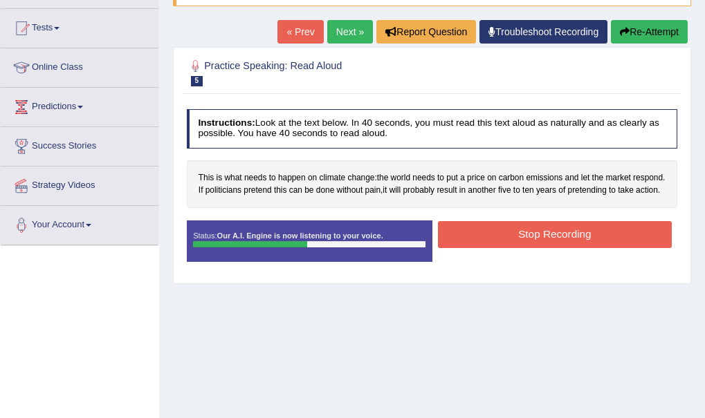
click at [548, 245] on button "Stop Recording" at bounding box center [555, 234] width 234 height 27
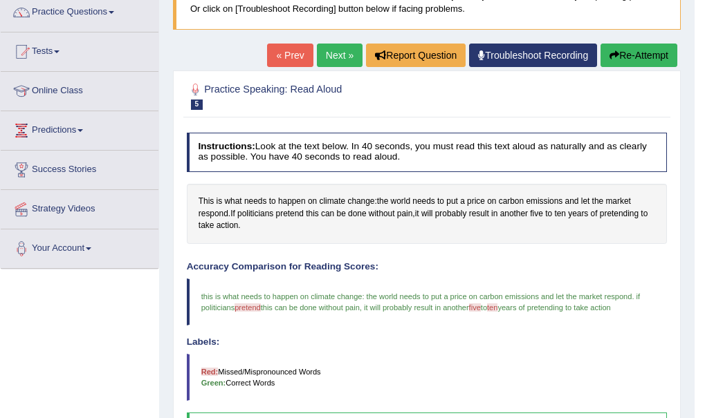
scroll to position [0, 0]
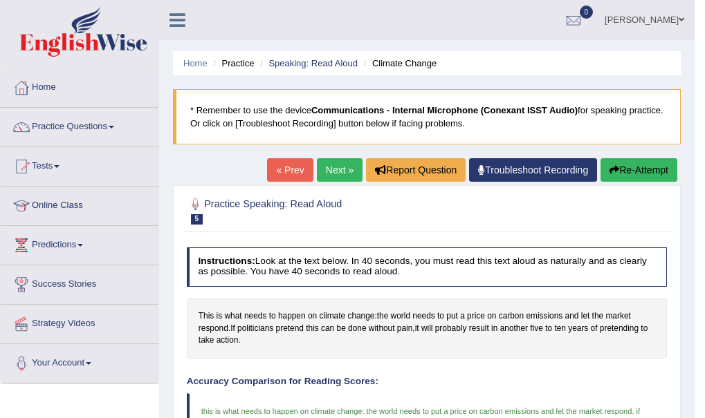
click at [630, 165] on button "Re-Attempt" at bounding box center [638, 170] width 77 height 24
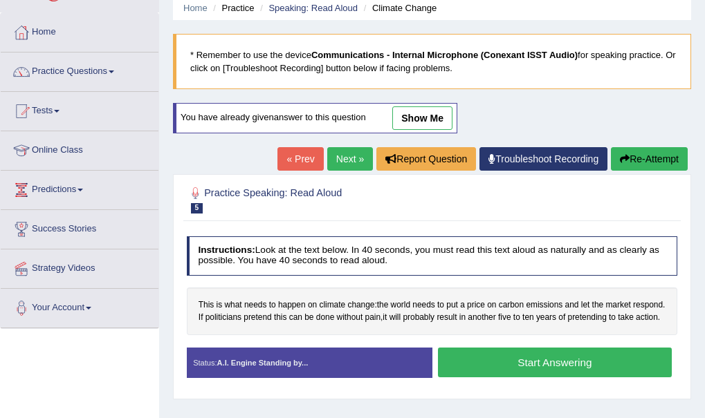
scroll to position [83, 0]
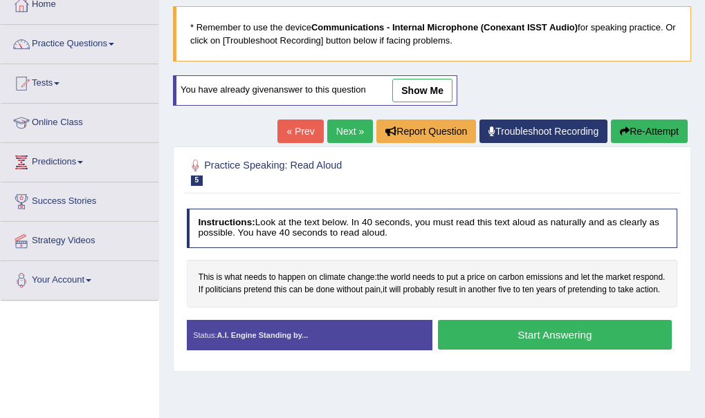
click at [552, 340] on button "Start Answering" at bounding box center [555, 335] width 234 height 30
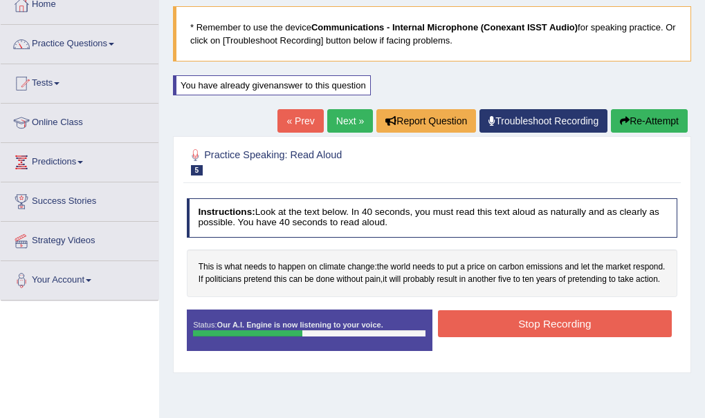
click at [552, 337] on button "Stop Recording" at bounding box center [555, 323] width 234 height 27
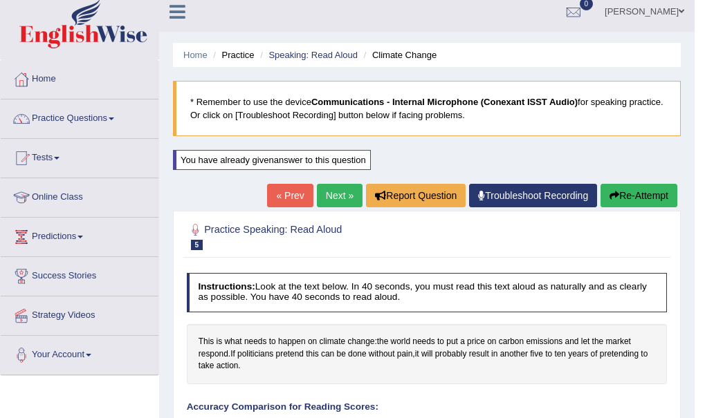
scroll to position [0, 0]
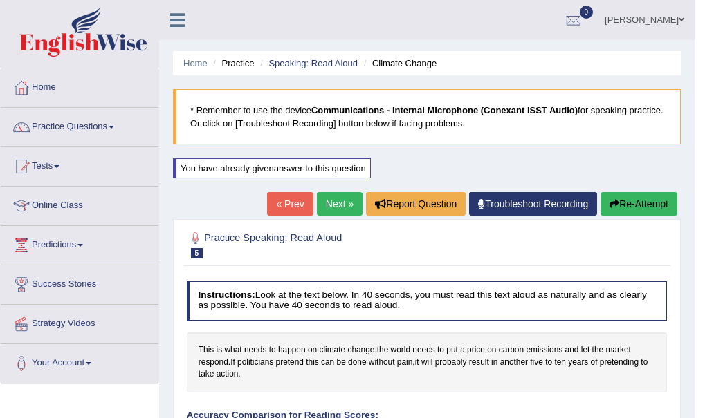
click at [333, 199] on link "Next »" at bounding box center [340, 204] width 46 height 24
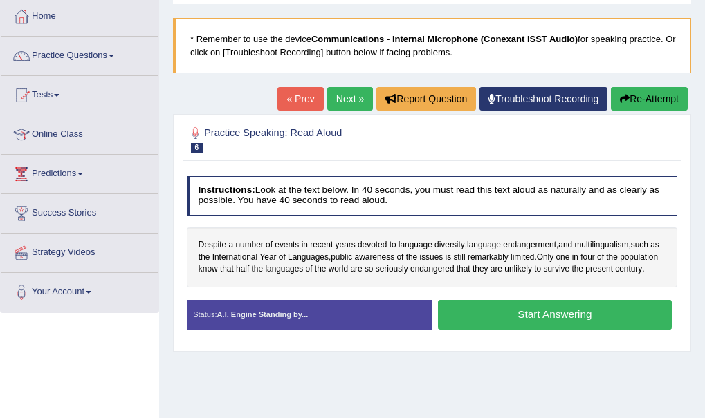
scroll to position [83, 0]
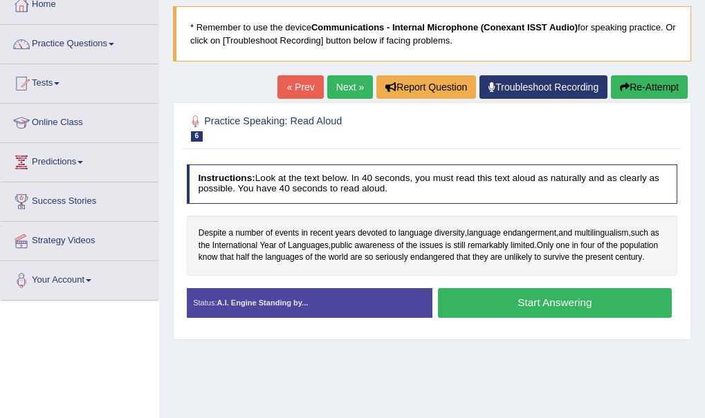
click at [518, 318] on button "Start Answering" at bounding box center [555, 303] width 234 height 30
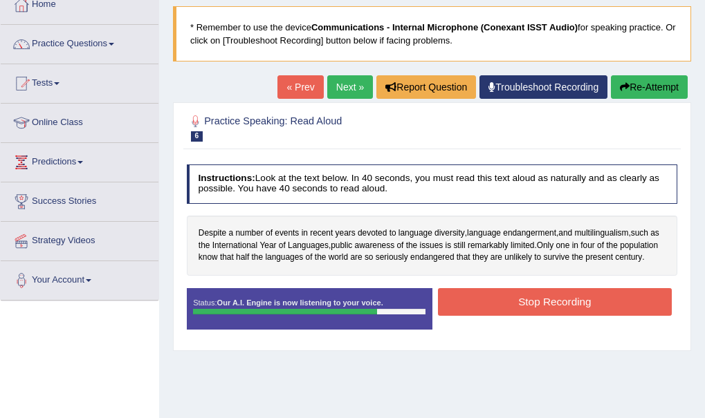
click at [518, 315] on button "Stop Recording" at bounding box center [555, 301] width 234 height 27
click at [518, 320] on div "Status: Our A.I. Engine is now listening to your voice. Start Answering Stop Re…" at bounding box center [432, 314] width 491 height 53
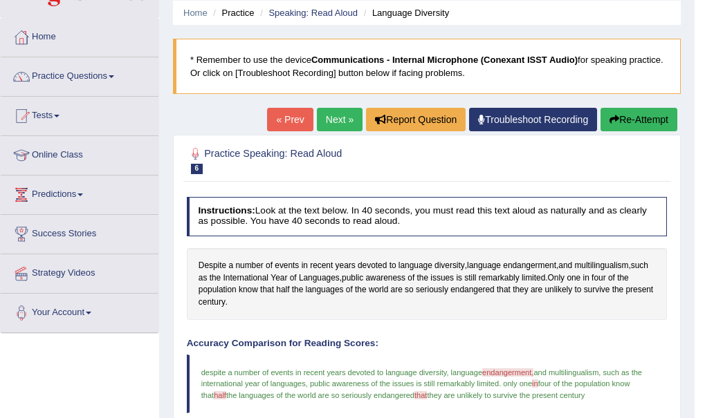
scroll to position [27, 0]
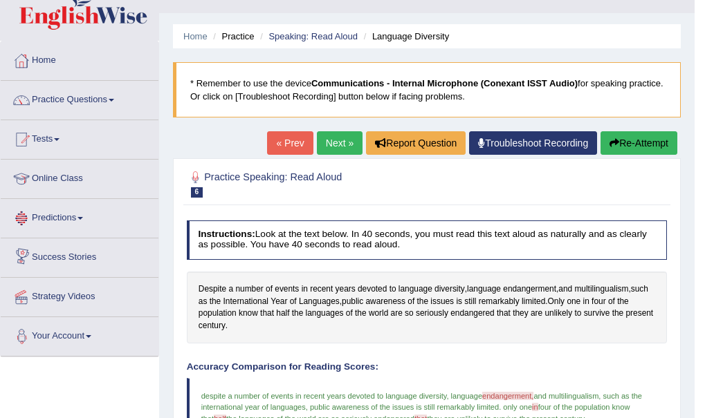
click at [340, 142] on link "Next »" at bounding box center [340, 143] width 46 height 24
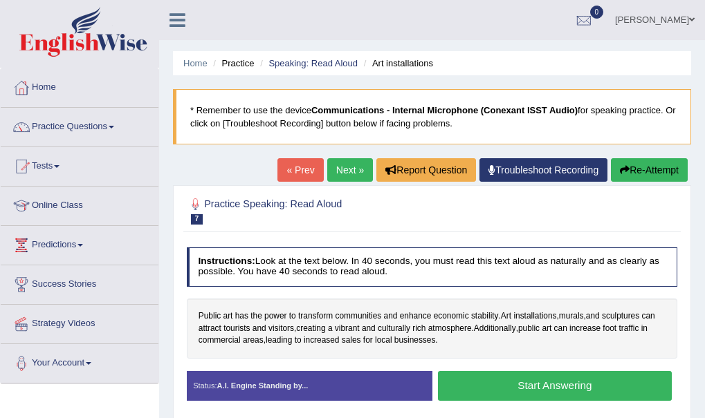
click at [535, 381] on button "Start Answering" at bounding box center [555, 386] width 234 height 30
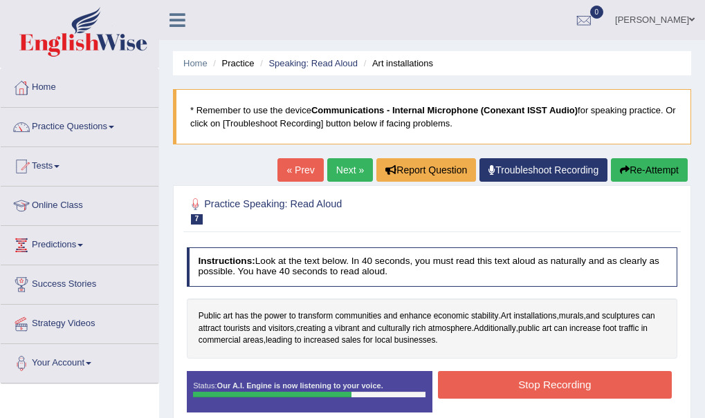
click at [535, 381] on button "Stop Recording" at bounding box center [555, 384] width 234 height 27
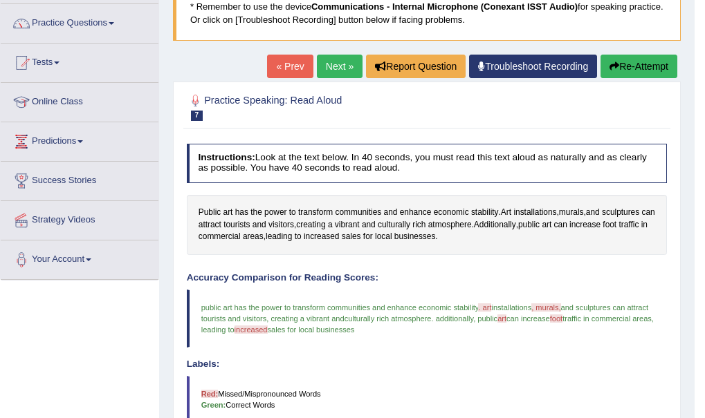
scroll to position [70, 0]
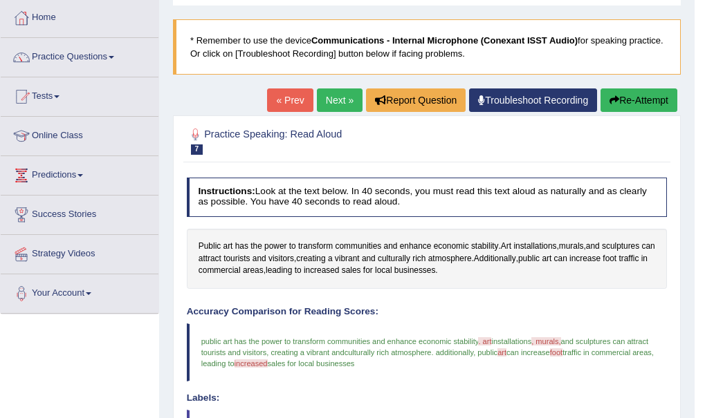
click at [648, 95] on button "Re-Attempt" at bounding box center [638, 101] width 77 height 24
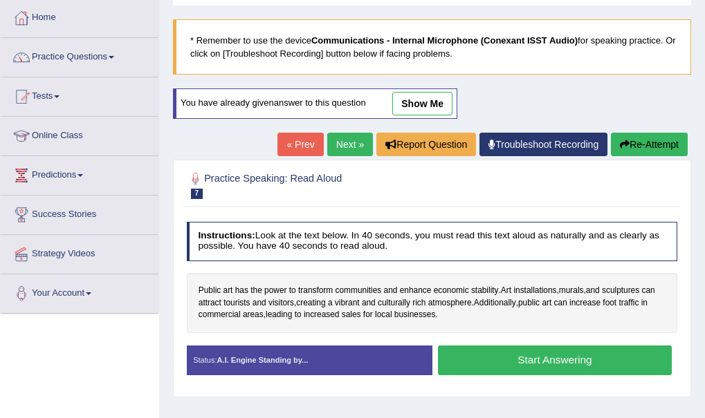
click at [560, 362] on button "Start Answering" at bounding box center [555, 361] width 234 height 30
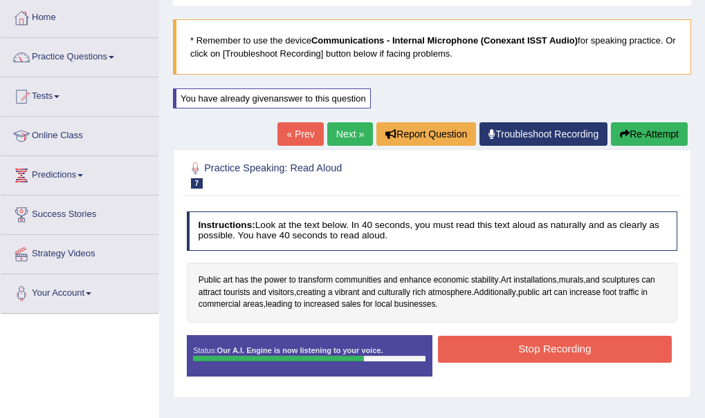
click at [576, 351] on button "Stop Recording" at bounding box center [555, 349] width 234 height 27
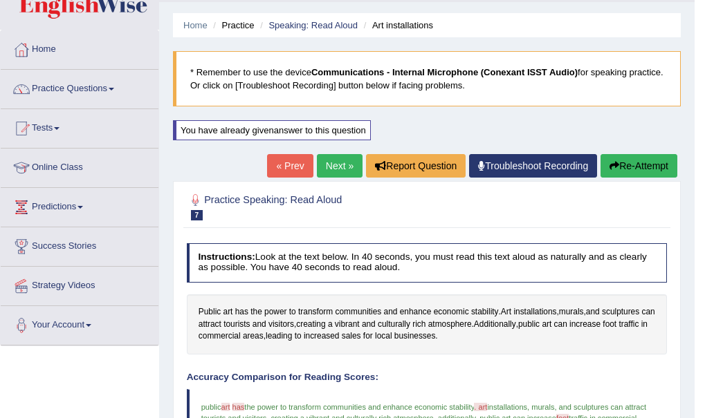
scroll to position [15, 0]
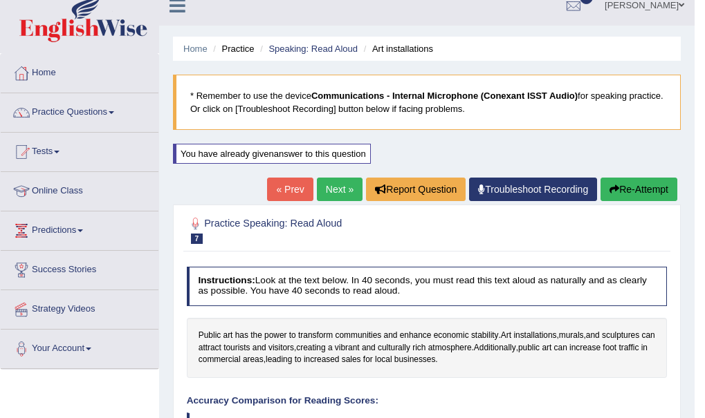
click at [339, 194] on link "Next »" at bounding box center [340, 190] width 46 height 24
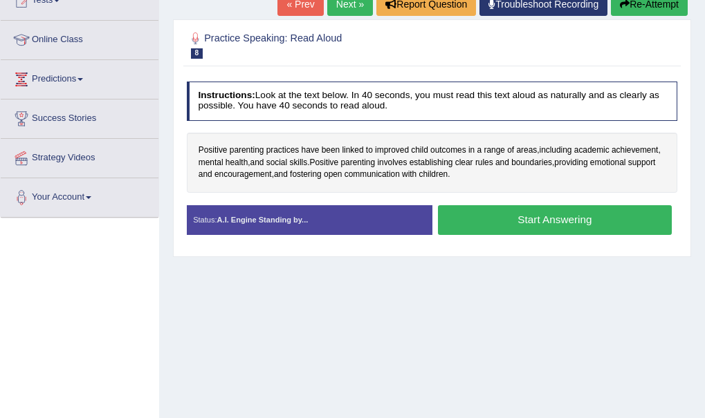
scroll to position [194, 0]
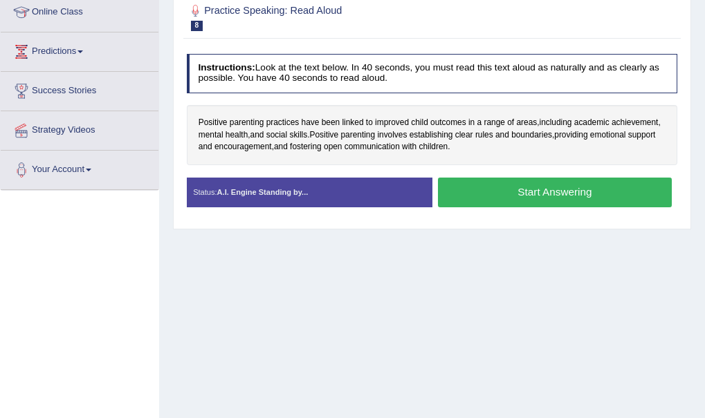
click at [506, 196] on button "Start Answering" at bounding box center [555, 193] width 234 height 30
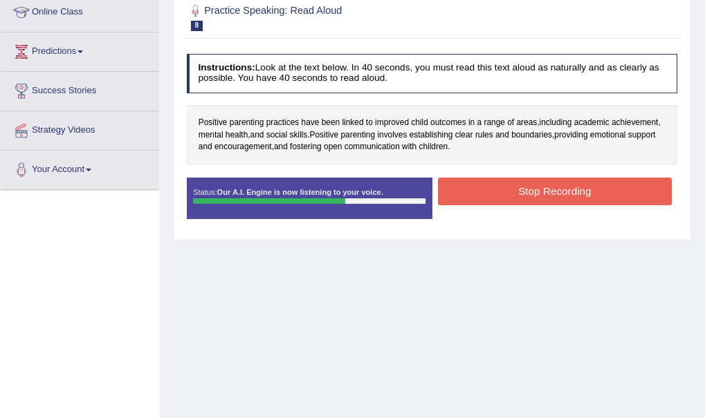
click at [506, 196] on button "Stop Recording" at bounding box center [555, 191] width 234 height 27
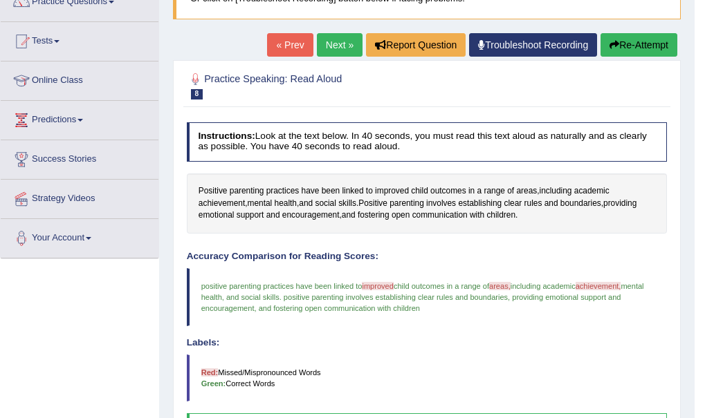
scroll to position [153, 0]
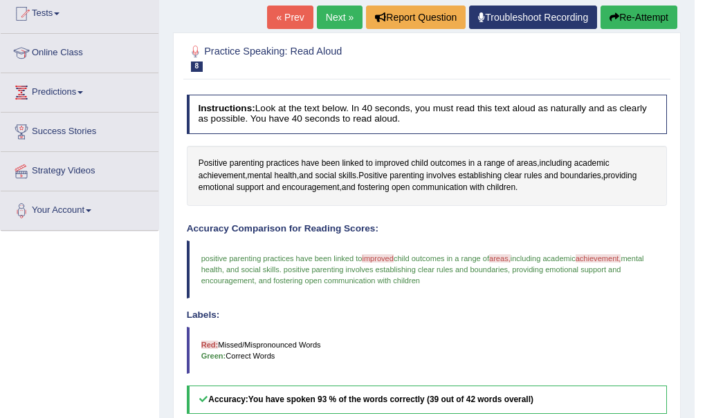
click at [609, 18] on icon "button" at bounding box center [614, 17] width 10 height 10
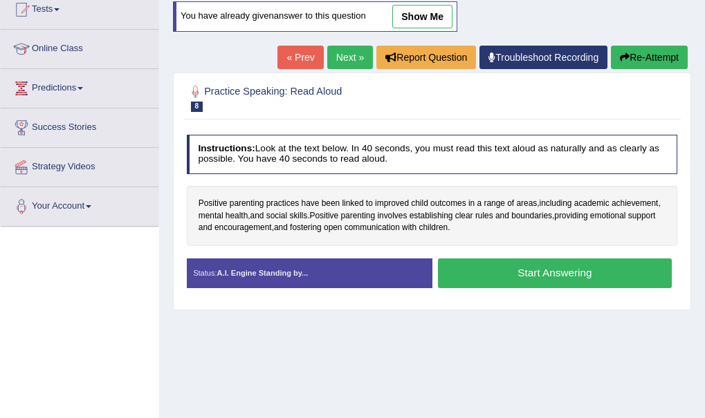
click at [574, 271] on button "Start Answering" at bounding box center [555, 274] width 234 height 30
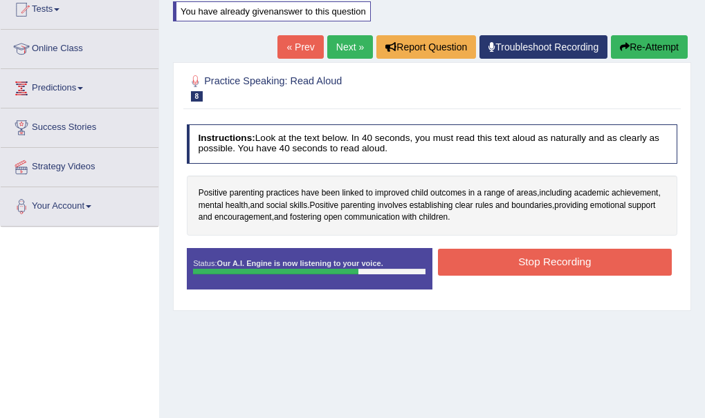
click at [574, 271] on button "Stop Recording" at bounding box center [555, 262] width 234 height 27
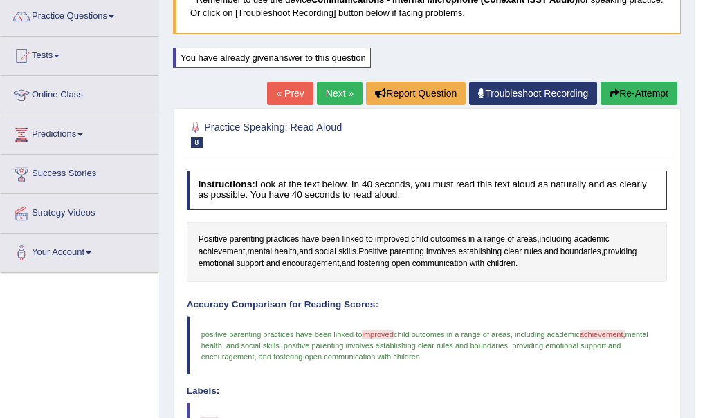
scroll to position [76, 0]
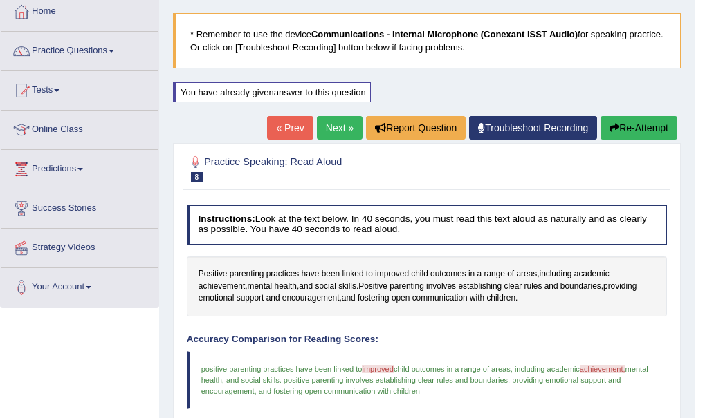
click at [333, 121] on link "Next »" at bounding box center [340, 128] width 46 height 24
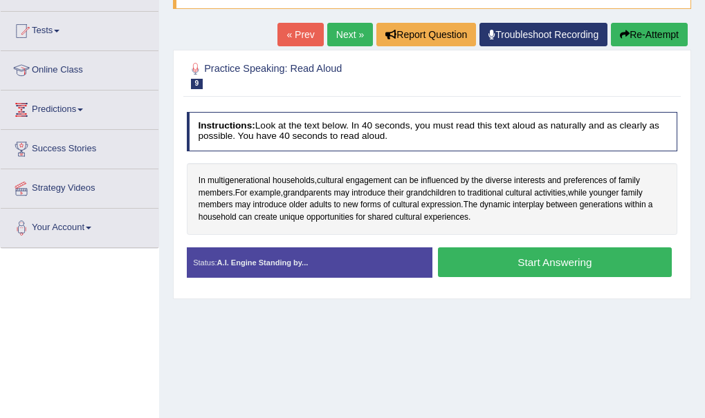
scroll to position [138, 0]
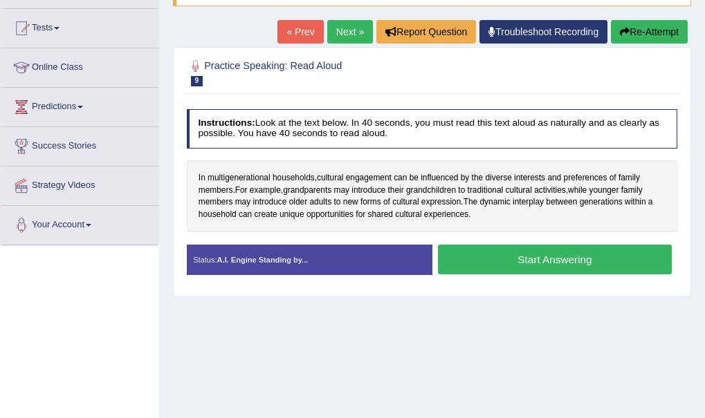
click at [545, 261] on button "Start Answering" at bounding box center [555, 260] width 234 height 30
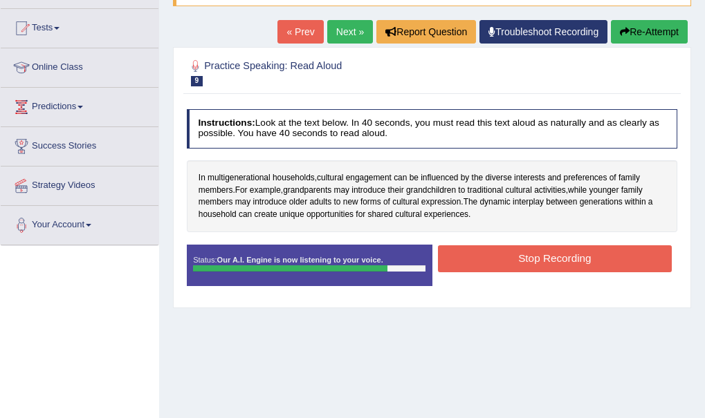
click at [545, 261] on button "Stop Recording" at bounding box center [555, 258] width 234 height 27
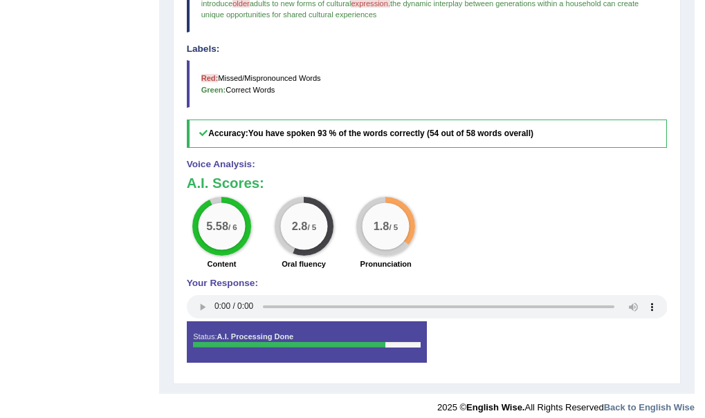
scroll to position [453, 0]
